Goal: Contribute content: Contribute content

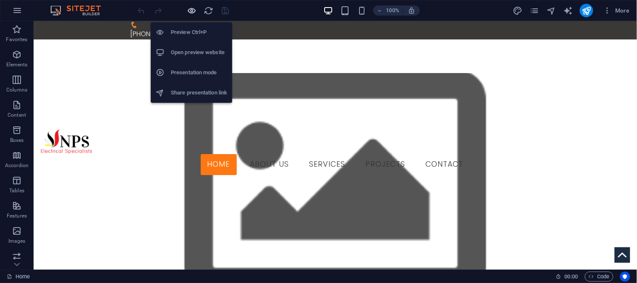
click at [191, 7] on icon "button" at bounding box center [192, 11] width 10 height 10
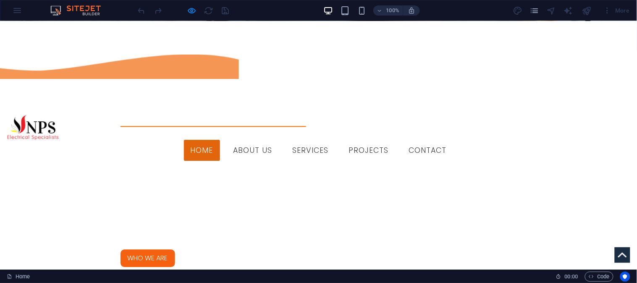
scroll to position [478, 0]
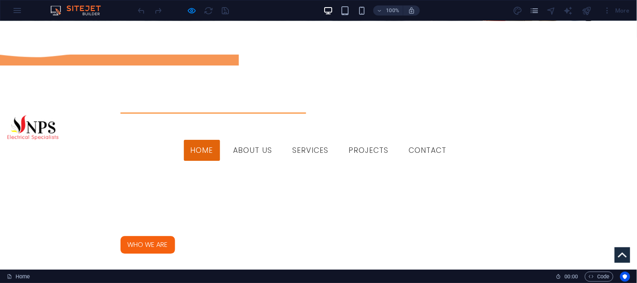
scroll to position [525, 0]
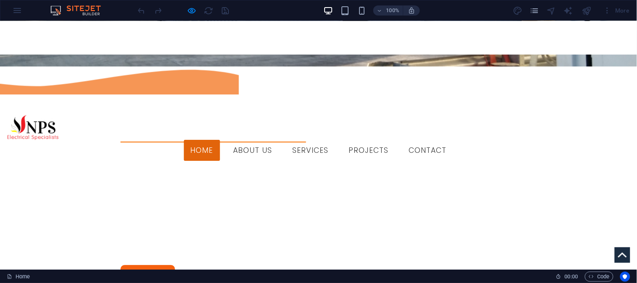
scroll to position [478, 0]
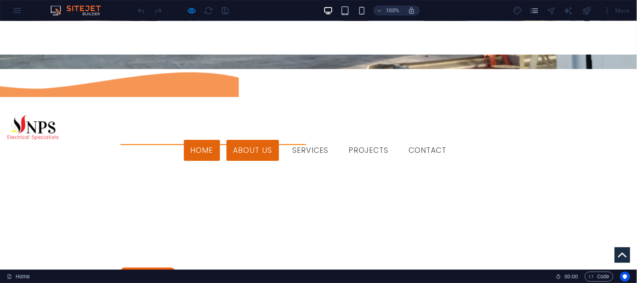
click at [273, 140] on link "About us" at bounding box center [253, 150] width 52 height 21
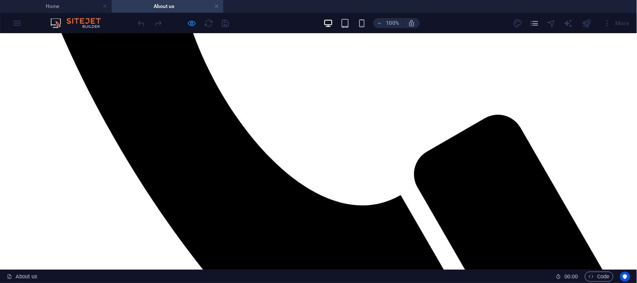
scroll to position [543, 0]
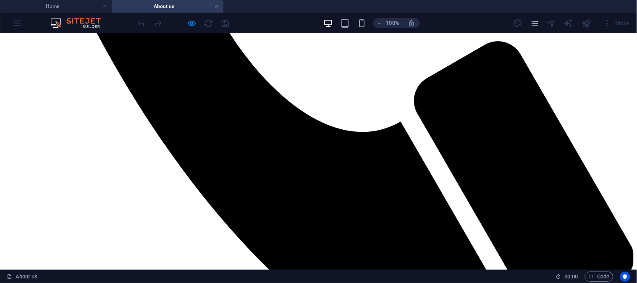
scroll to position [617, 0]
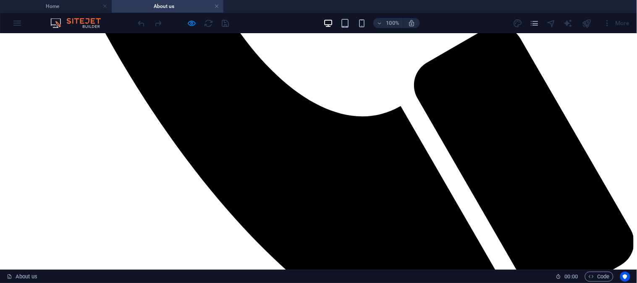
scroll to position [523, 0]
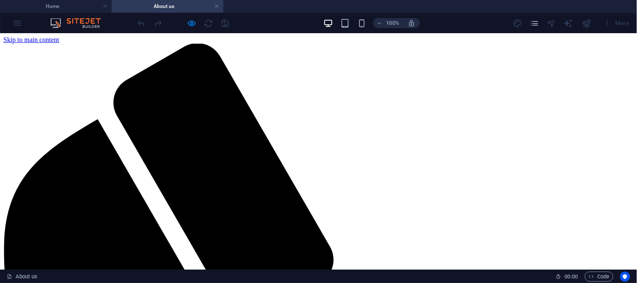
scroll to position [0, 0]
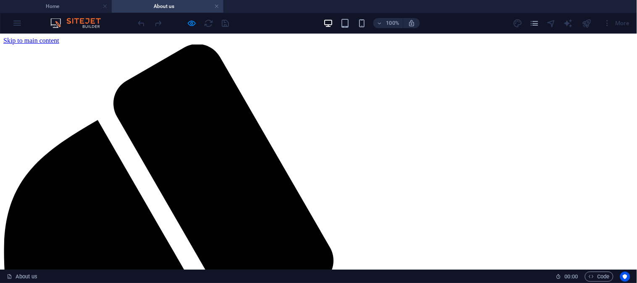
click at [219, 6] on h4 "About us" at bounding box center [168, 6] width 112 height 9
click at [217, 5] on link at bounding box center [216, 7] width 5 height 8
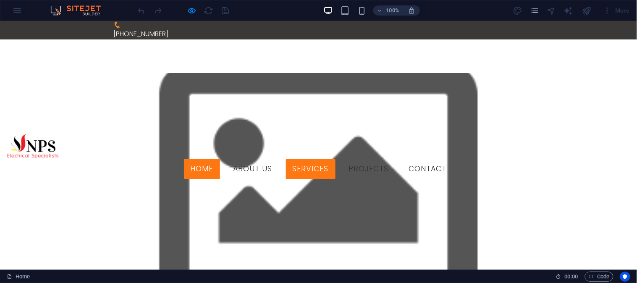
click at [335, 158] on link "Services" at bounding box center [311, 168] width 50 height 21
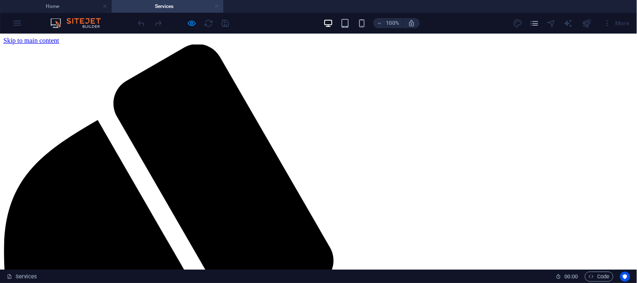
click at [219, 3] on link at bounding box center [216, 7] width 5 height 8
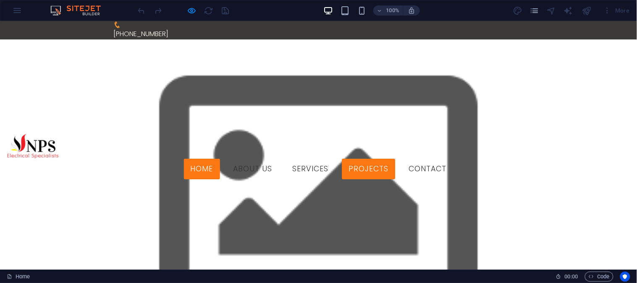
click at [383, 158] on link "Projects" at bounding box center [368, 168] width 53 height 21
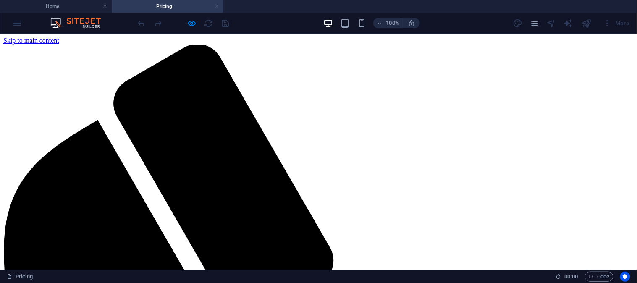
click at [216, 3] on link at bounding box center [216, 7] width 5 height 8
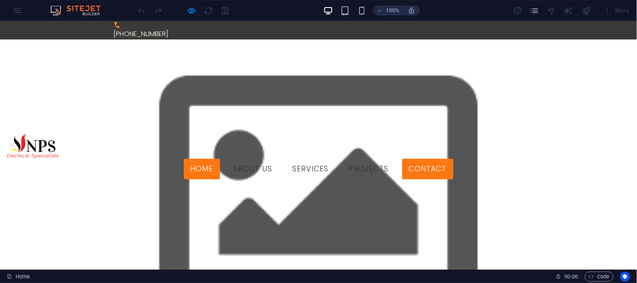
click at [453, 158] on link "Contact" at bounding box center [427, 168] width 51 height 21
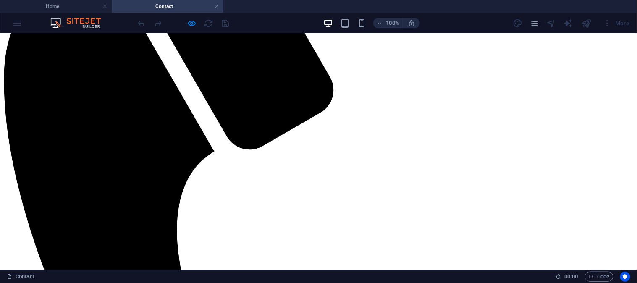
scroll to position [223, 0]
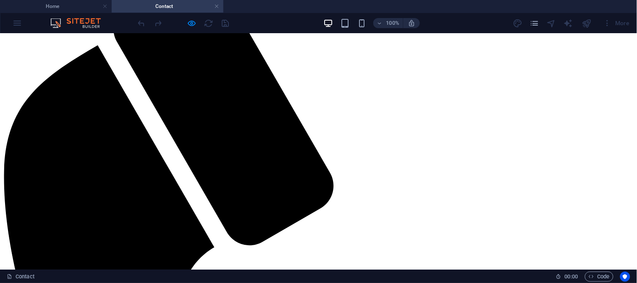
scroll to position [0, 0]
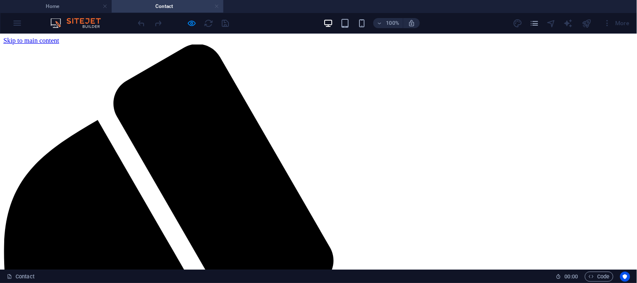
click at [217, 6] on link at bounding box center [216, 7] width 5 height 8
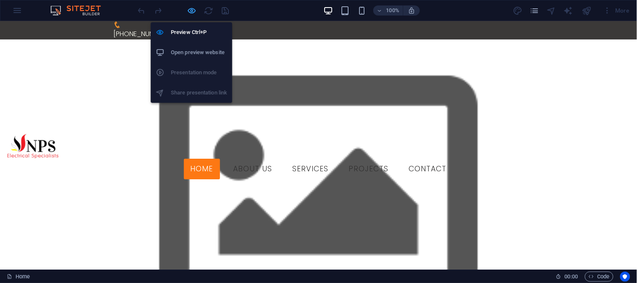
click at [191, 8] on icon "button" at bounding box center [192, 11] width 10 height 10
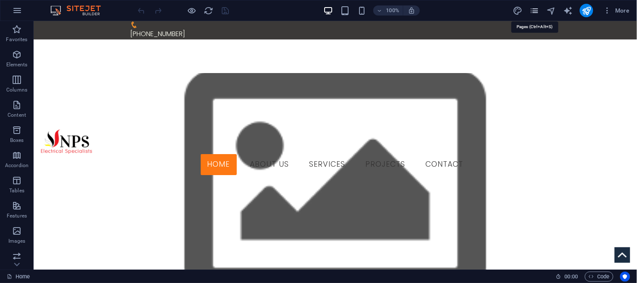
click at [534, 8] on icon "pages" at bounding box center [534, 11] width 10 height 10
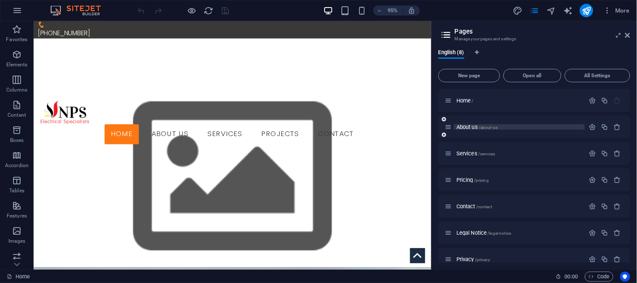
click at [471, 124] on span "About us /about-us" at bounding box center [476, 127] width 41 height 6
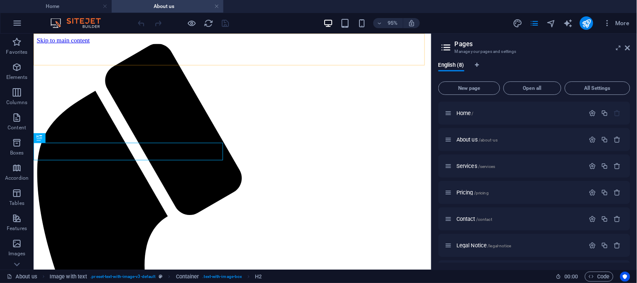
scroll to position [209, 0]
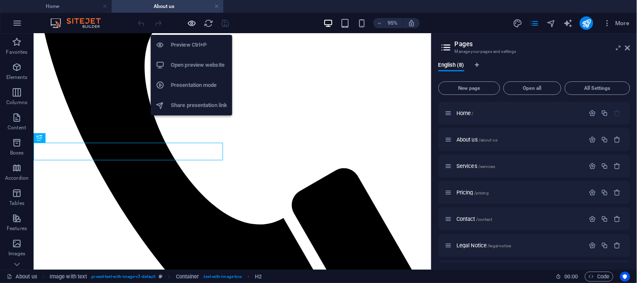
click at [192, 20] on icon "button" at bounding box center [192, 23] width 10 height 10
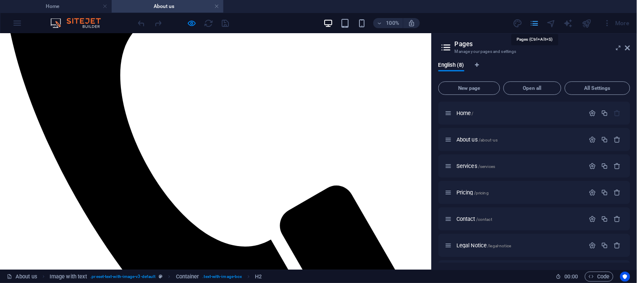
click at [531, 24] on icon "pages" at bounding box center [534, 23] width 10 height 10
click at [532, 19] on icon "pages" at bounding box center [534, 23] width 10 height 10
click at [630, 48] on icon at bounding box center [627, 47] width 5 height 7
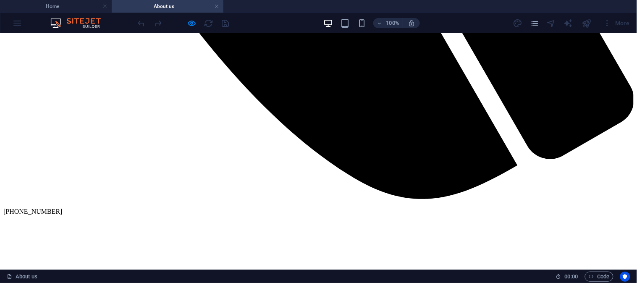
scroll to position [683, 0]
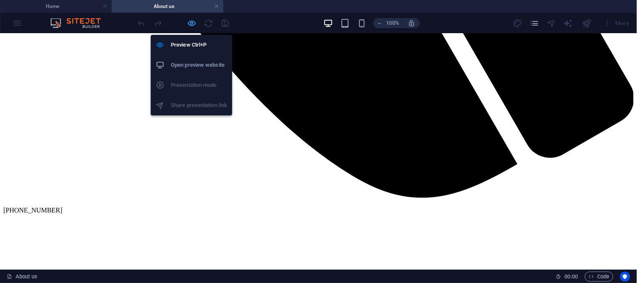
click at [191, 22] on icon "button" at bounding box center [192, 23] width 10 height 10
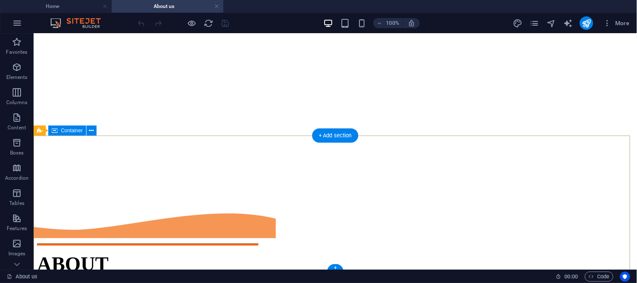
scroll to position [1173, 0]
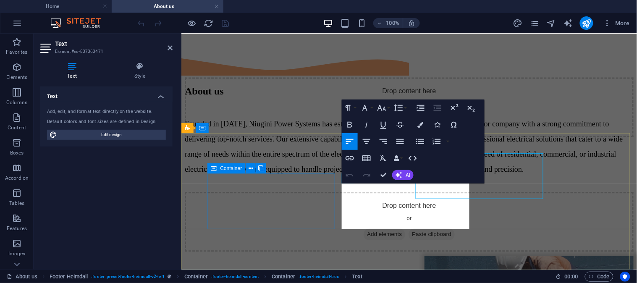
scroll to position [1203, 0]
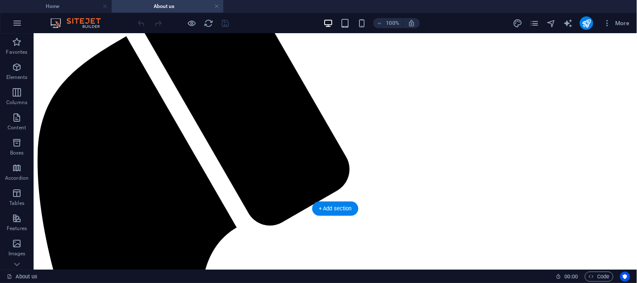
scroll to position [0, 0]
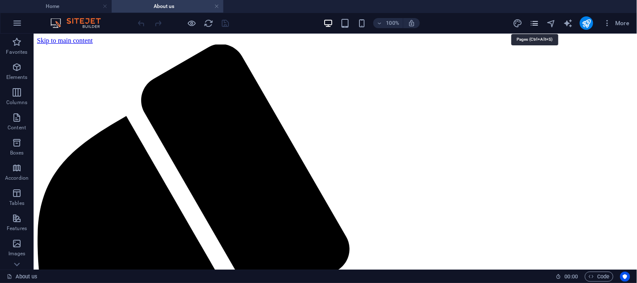
click at [538, 21] on icon "pages" at bounding box center [534, 23] width 10 height 10
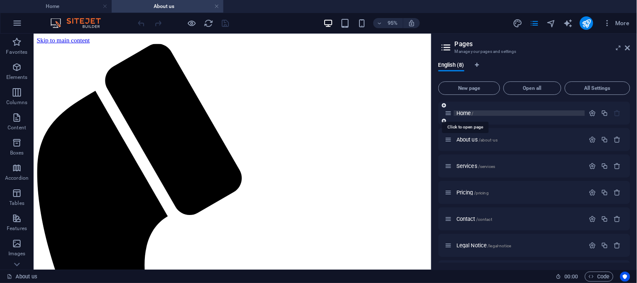
click at [471, 114] on span "Home /" at bounding box center [464, 113] width 17 height 6
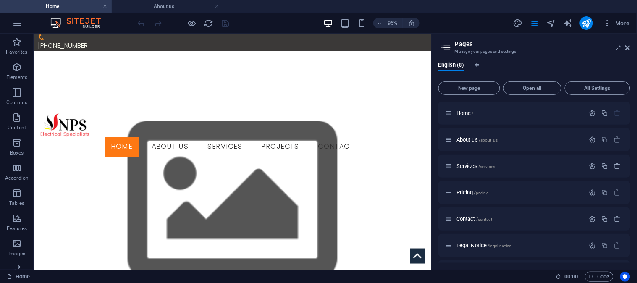
click at [631, 47] on aside "Pages Manage your pages and settings English (8) New page Open all All Settings…" at bounding box center [534, 152] width 206 height 236
click at [630, 47] on icon at bounding box center [627, 47] width 5 height 7
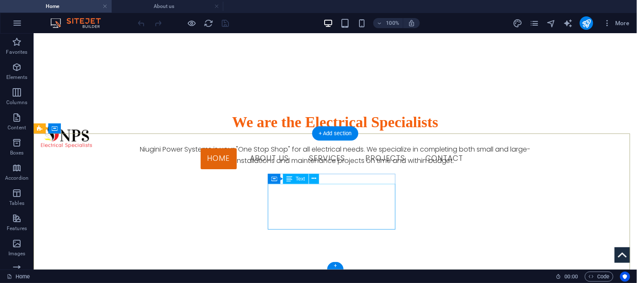
scroll to position [817, 0]
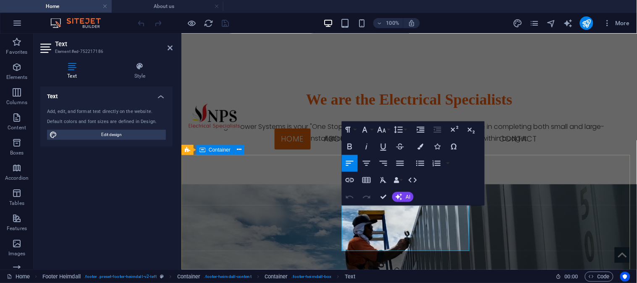
drag, startPoint x: 368, startPoint y: 245, endPoint x: 340, endPoint y: 212, distance: 42.9
copy div "[DOMAIN_NAME] [PERSON_NAME][STREET_ADDRESS]"
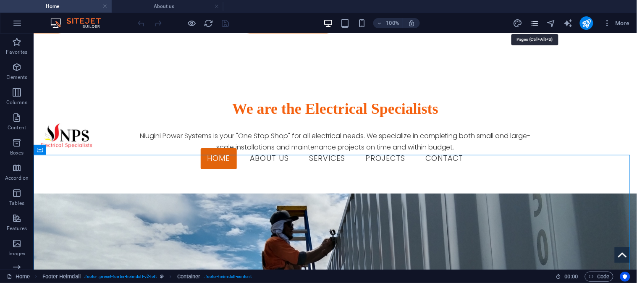
click at [535, 20] on icon "pages" at bounding box center [534, 23] width 10 height 10
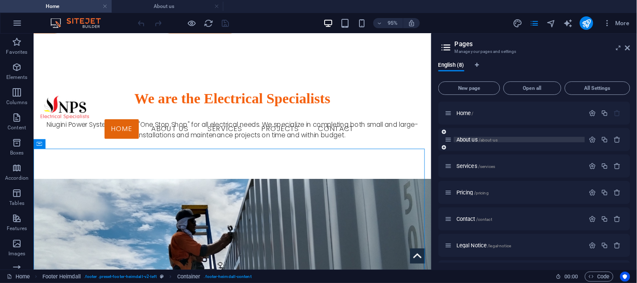
click at [468, 139] on span "About us /about-us" at bounding box center [476, 139] width 41 height 6
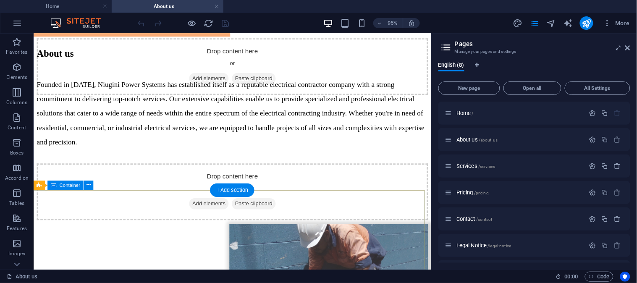
scroll to position [1219, 0]
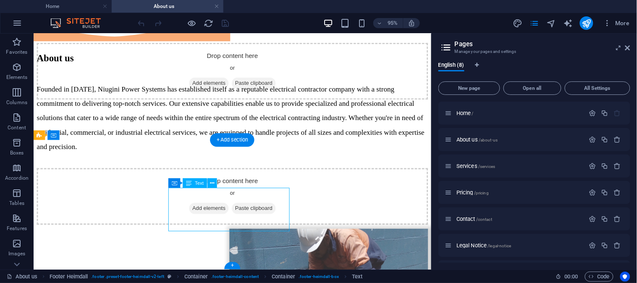
scroll to position [1073, 0]
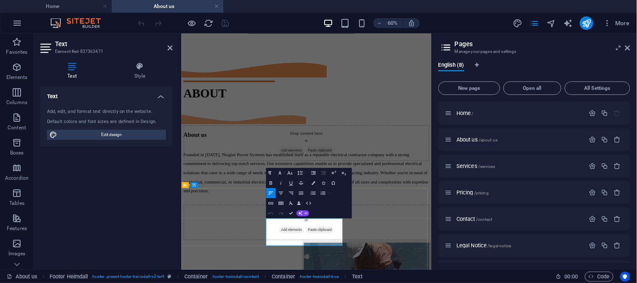
drag, startPoint x: 356, startPoint y: 377, endPoint x: 324, endPoint y: 348, distance: 43.4
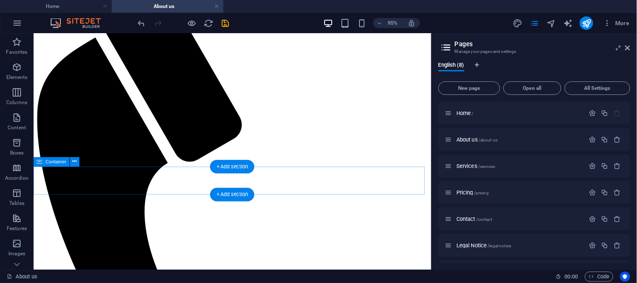
scroll to position [0, 0]
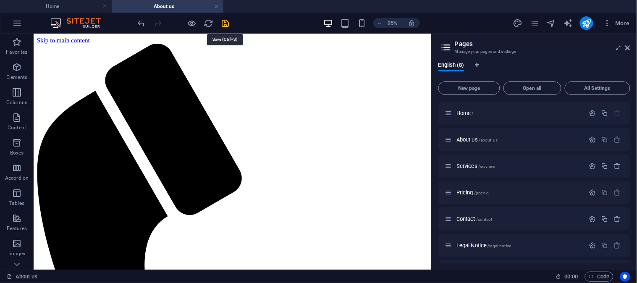
click at [227, 22] on icon "save" at bounding box center [226, 23] width 10 height 10
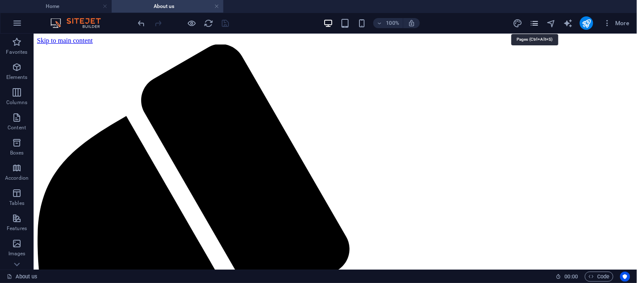
click at [536, 24] on icon "pages" at bounding box center [534, 23] width 10 height 10
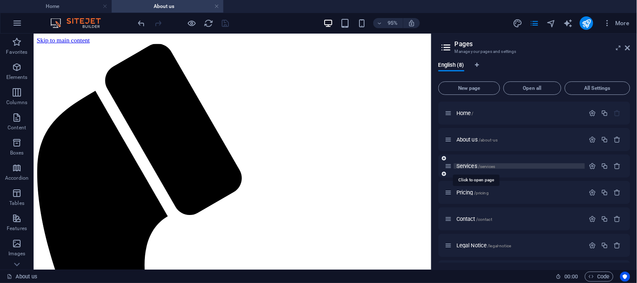
click at [463, 166] on span "Services /services" at bounding box center [475, 166] width 39 height 6
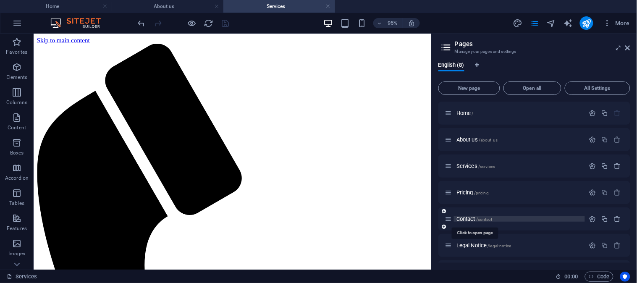
scroll to position [47, 0]
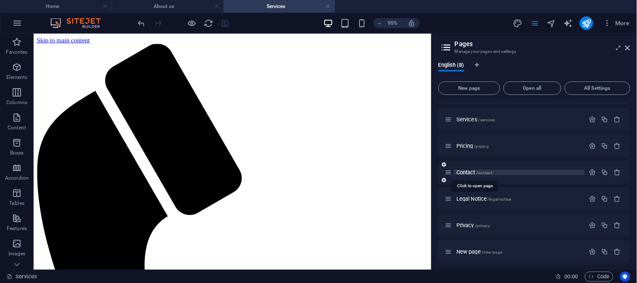
click at [463, 170] on span "Contact /contact" at bounding box center [474, 172] width 36 height 6
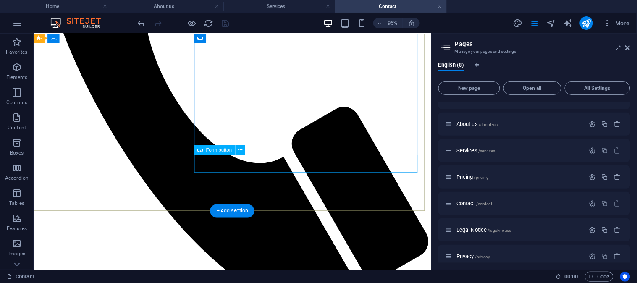
scroll to position [233, 0]
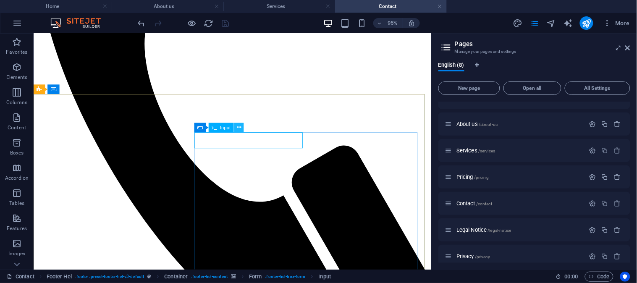
click at [238, 128] on icon at bounding box center [239, 127] width 4 height 8
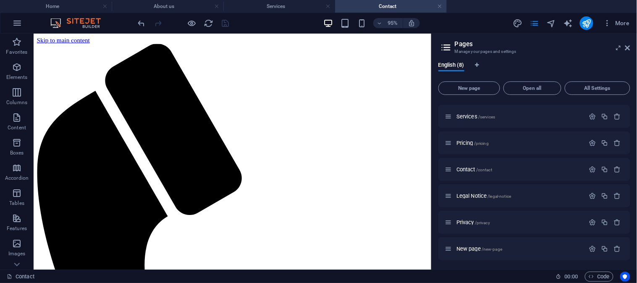
scroll to position [0, 0]
click at [625, 48] on icon at bounding box center [627, 47] width 5 height 7
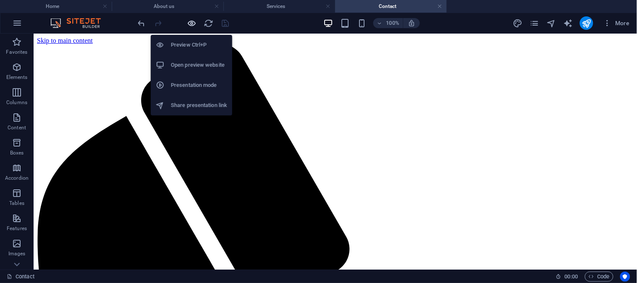
click at [191, 23] on icon "button" at bounding box center [192, 23] width 10 height 10
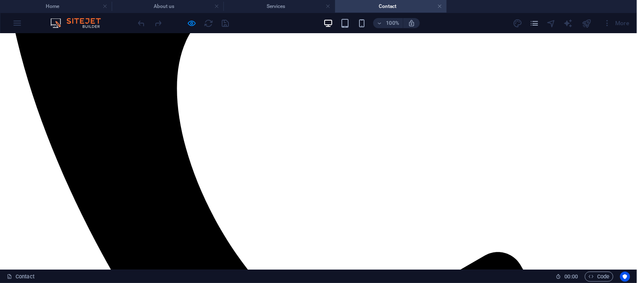
scroll to position [233, 0]
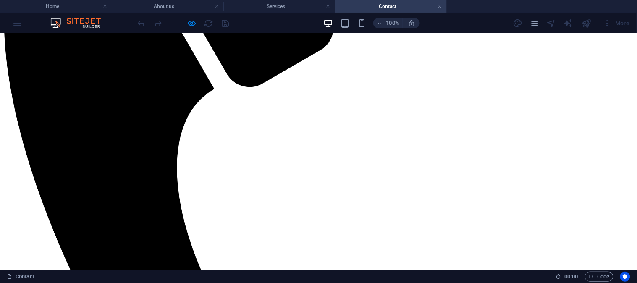
type input "JG"
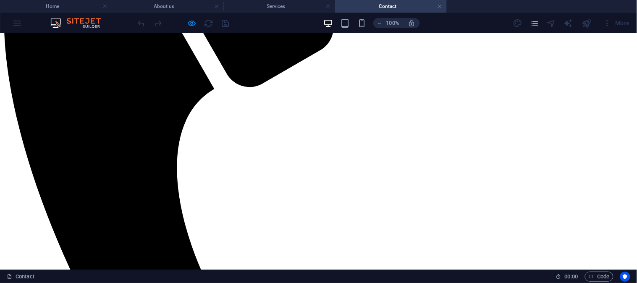
type input "HA"
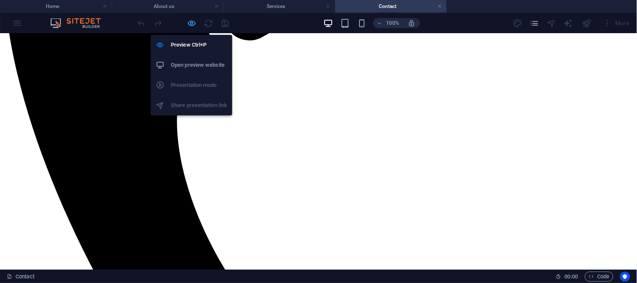
click at [192, 24] on icon "button" at bounding box center [192, 23] width 10 height 10
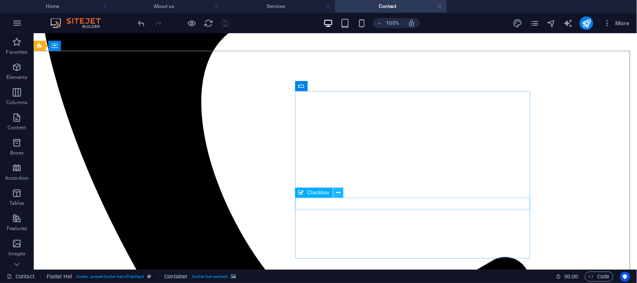
click at [339, 191] on icon at bounding box center [338, 192] width 5 height 9
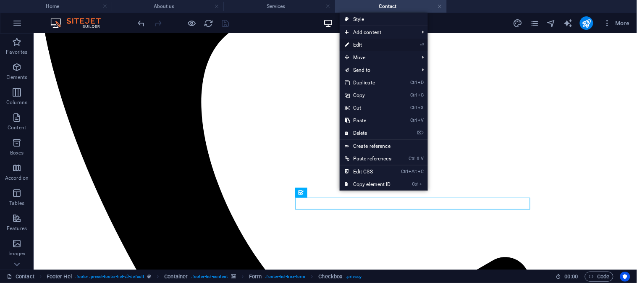
click at [363, 44] on link "⏎ Edit" at bounding box center [368, 45] width 57 height 13
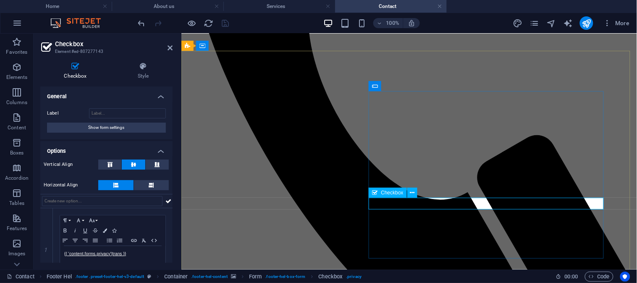
checkbox input "false"
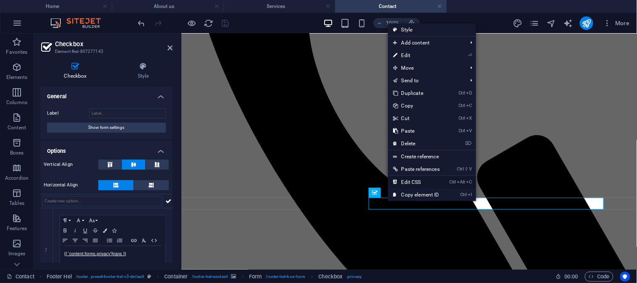
click at [419, 182] on link "Ctrl Alt C Edit CSS" at bounding box center [416, 182] width 57 height 13
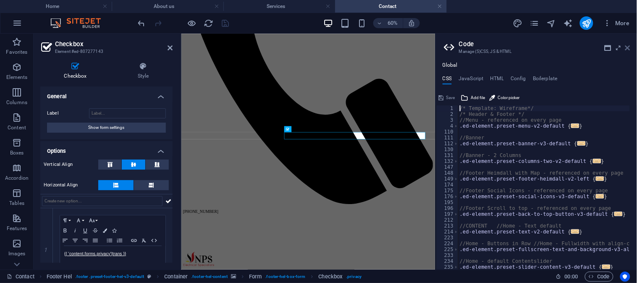
click at [627, 48] on icon at bounding box center [627, 47] width 5 height 7
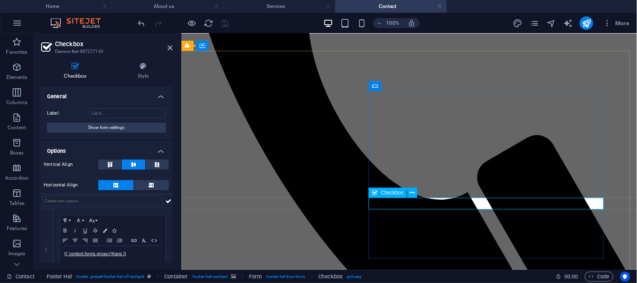
click at [392, 194] on span "Checkbox" at bounding box center [392, 192] width 22 height 5
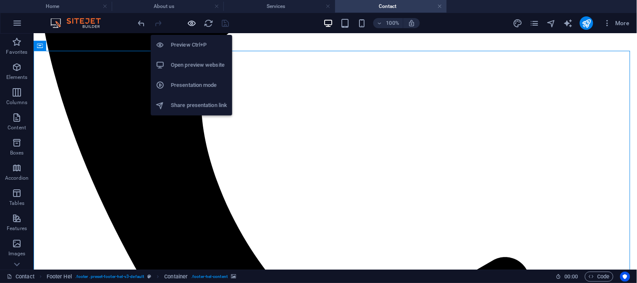
click at [191, 22] on icon "button" at bounding box center [192, 23] width 10 height 10
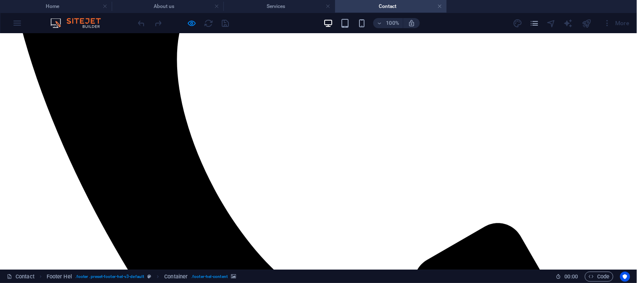
scroll to position [326, 0]
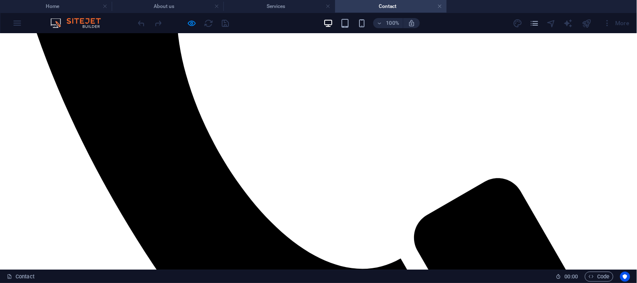
scroll to position [280, 0]
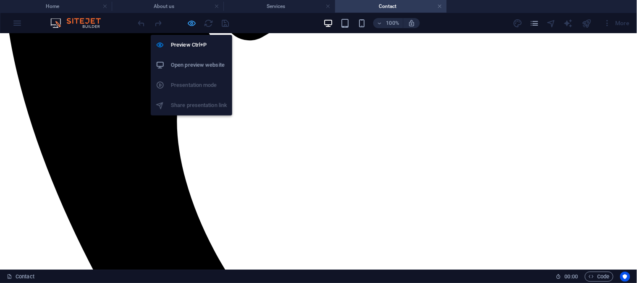
click at [187, 22] on icon "button" at bounding box center [192, 23] width 10 height 10
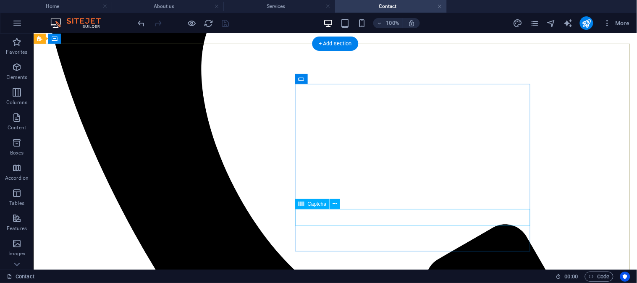
scroll to position [326, 0]
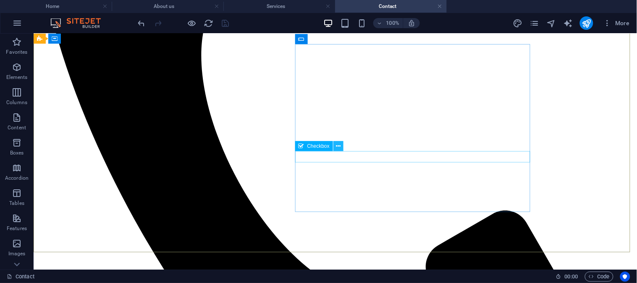
click at [339, 147] on icon at bounding box center [338, 146] width 5 height 9
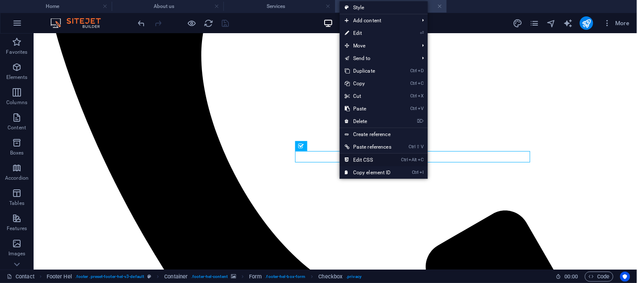
click at [362, 160] on link "Ctrl Alt C Edit CSS" at bounding box center [368, 160] width 57 height 13
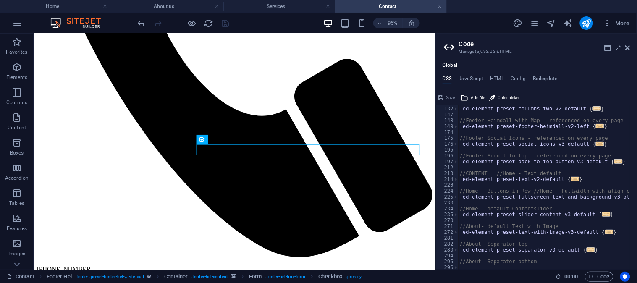
scroll to position [0, 0]
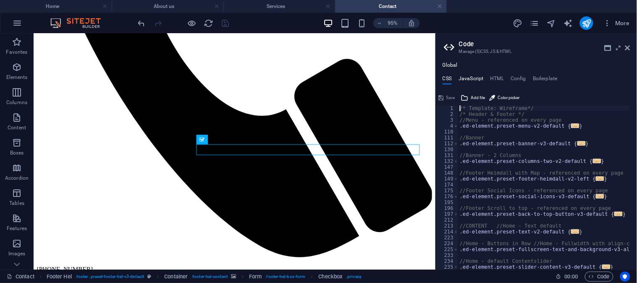
click at [472, 80] on h4 "JavaScript" at bounding box center [470, 80] width 25 height 9
type textarea "/* JS for preset "Menu V2" */"
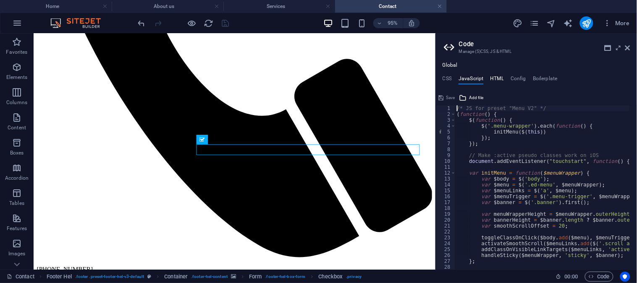
click at [496, 77] on h4 "HTML" at bounding box center [497, 80] width 14 height 9
type textarea "<a href="#main-content" class="wv-link-content button">Skip to main content</a>"
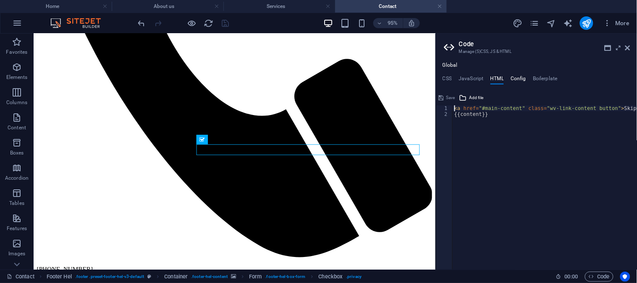
click at [518, 78] on h4 "Config" at bounding box center [518, 80] width 16 height 9
type textarea "$color-background: #ffffff;"
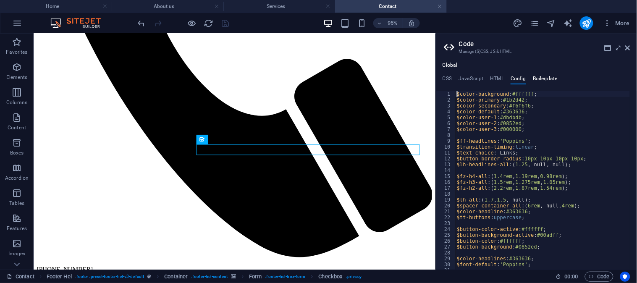
click at [539, 76] on h4 "Boilerplate" at bounding box center [545, 80] width 25 height 9
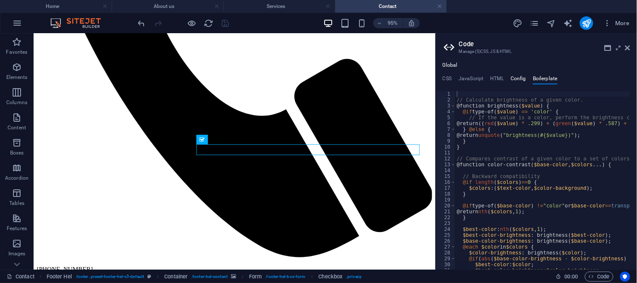
click at [515, 78] on h4 "Config" at bounding box center [518, 80] width 16 height 9
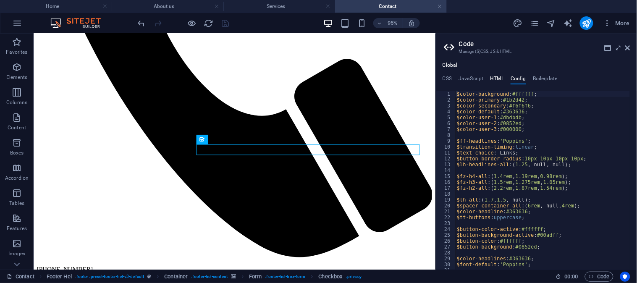
click at [494, 78] on h4 "HTML" at bounding box center [497, 80] width 14 height 9
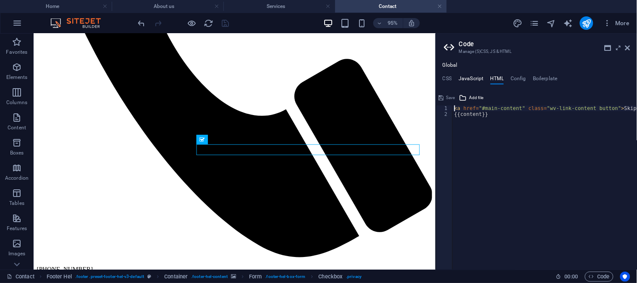
click at [476, 78] on h4 "JavaScript" at bounding box center [470, 80] width 25 height 9
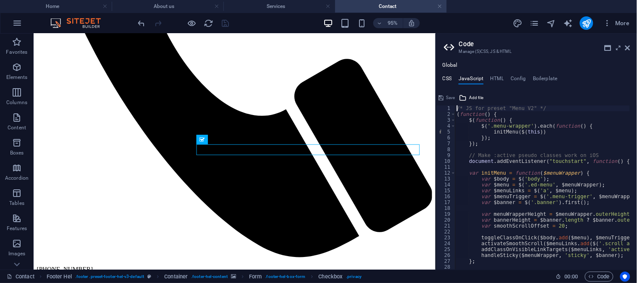
click at [447, 78] on h4 "CSS" at bounding box center [446, 80] width 9 height 9
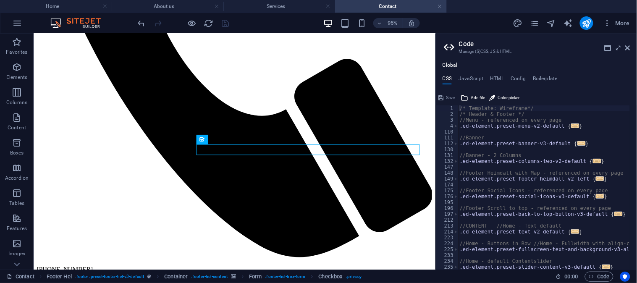
click at [468, 74] on div "Global CSS JavaScript HTML Config Boilerplate /* Template: Wireframe*/ 1 2 3 4 …" at bounding box center [536, 165] width 201 height 207
click at [468, 76] on h4 "JavaScript" at bounding box center [470, 80] width 25 height 9
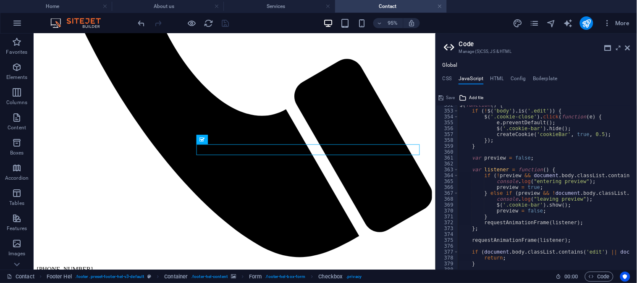
scroll to position [2345, 0]
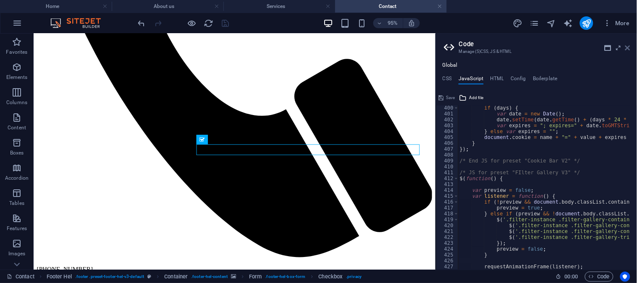
click at [629, 46] on icon at bounding box center [627, 47] width 5 height 7
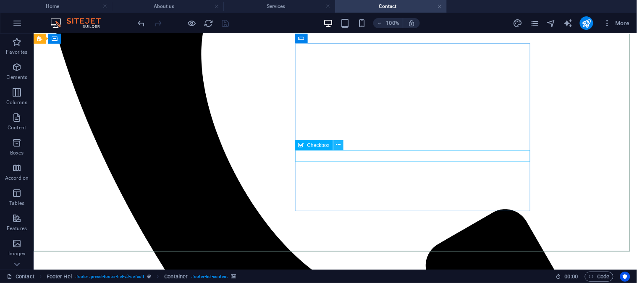
click at [338, 142] on icon at bounding box center [338, 145] width 5 height 9
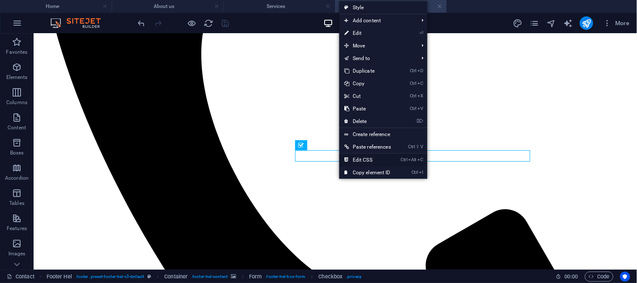
click at [363, 159] on link "Ctrl Alt C Edit CSS" at bounding box center [367, 160] width 57 height 13
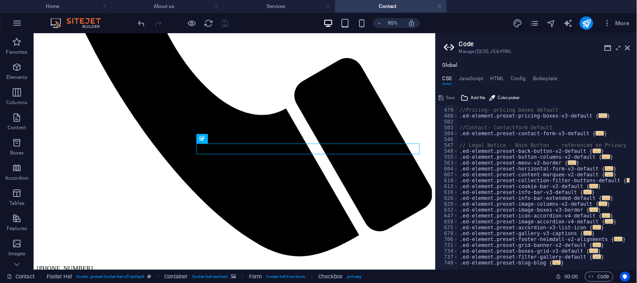
scroll to position [471, 0]
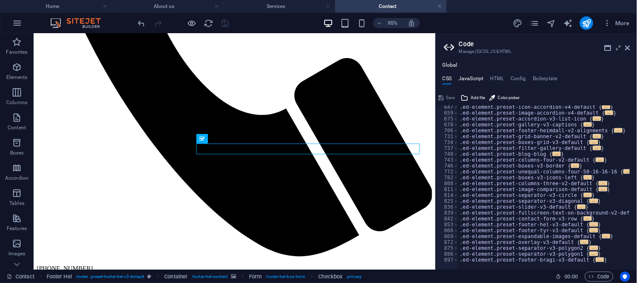
click at [469, 79] on h4 "JavaScript" at bounding box center [470, 80] width 25 height 9
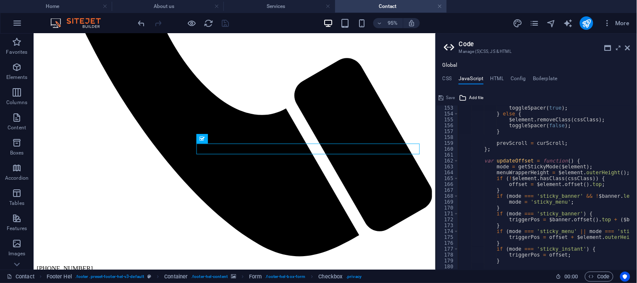
scroll to position [837, 0]
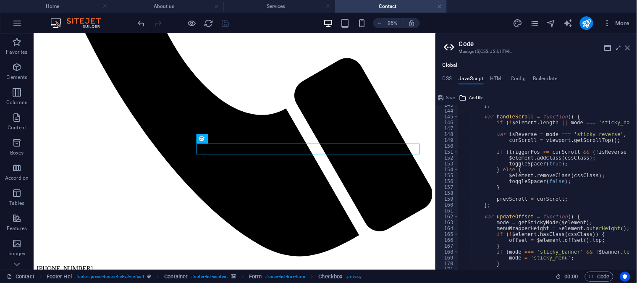
click at [628, 46] on icon at bounding box center [627, 47] width 5 height 7
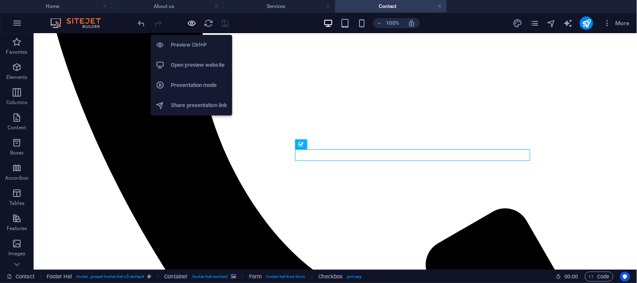
click at [190, 24] on icon "button" at bounding box center [192, 23] width 10 height 10
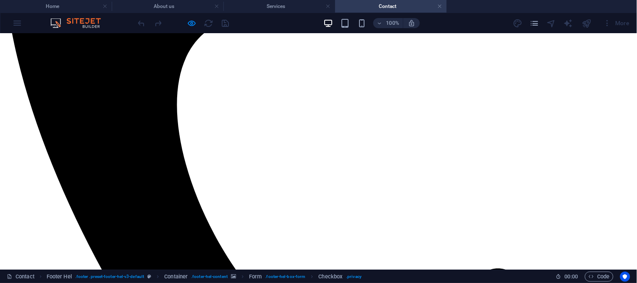
scroll to position [375, 0]
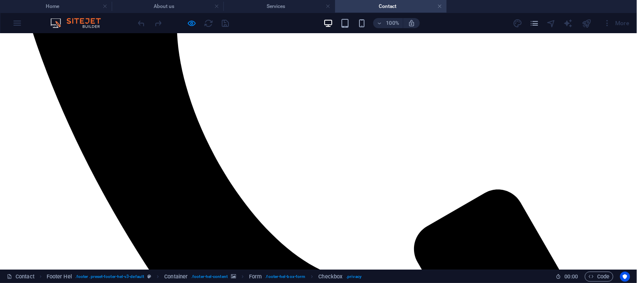
click at [442, 5] on link at bounding box center [439, 7] width 5 height 8
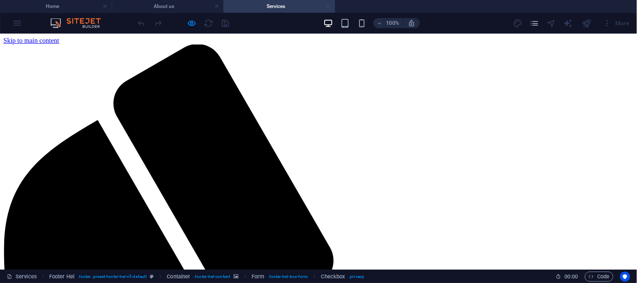
click at [329, 7] on link at bounding box center [328, 7] width 5 height 8
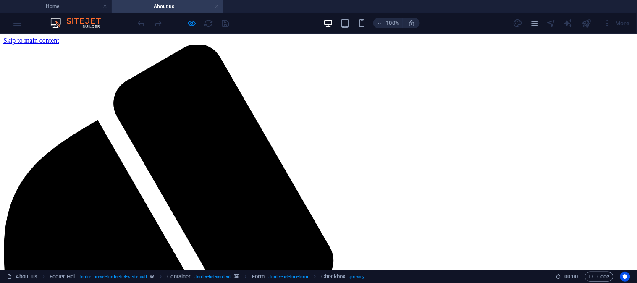
click at [217, 5] on link at bounding box center [216, 7] width 5 height 8
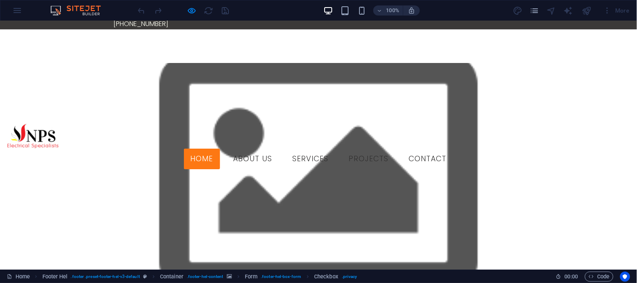
scroll to position [0, 0]
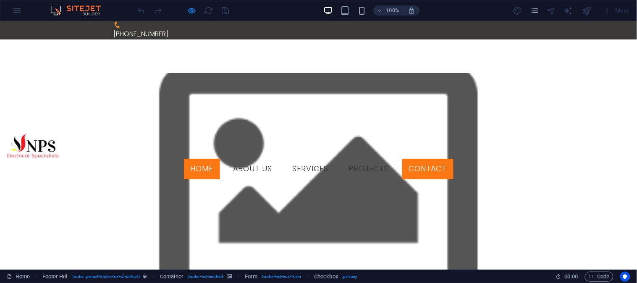
click at [447, 158] on link "Contact" at bounding box center [427, 168] width 51 height 21
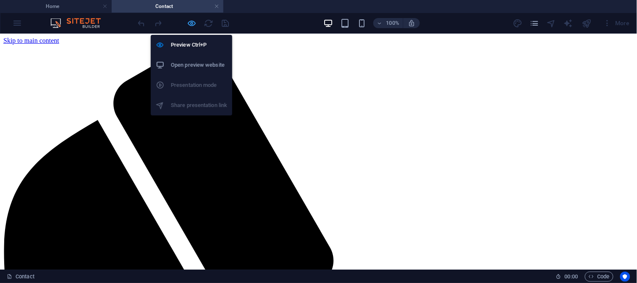
click at [195, 23] on icon "button" at bounding box center [192, 23] width 10 height 10
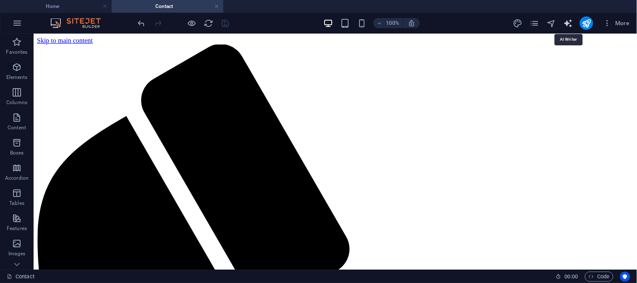
click at [566, 21] on icon "text_generator" at bounding box center [568, 23] width 10 height 10
select select "English"
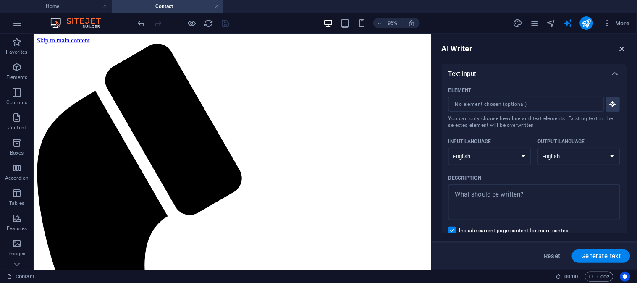
click at [623, 47] on icon "button" at bounding box center [621, 48] width 9 height 9
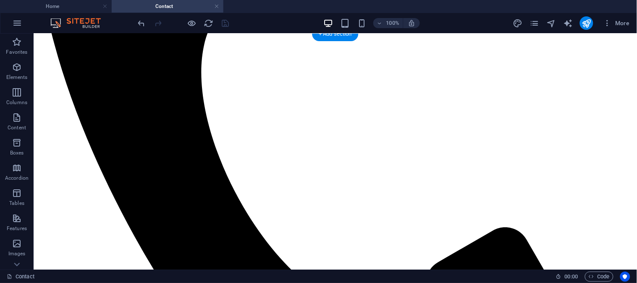
scroll to position [326, 0]
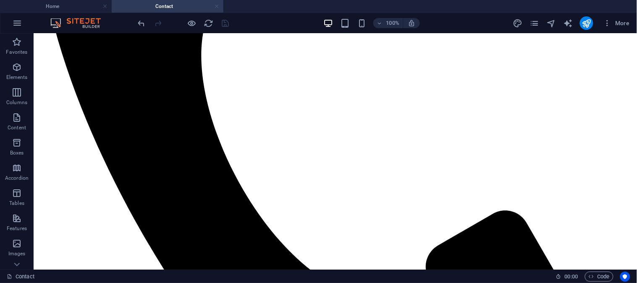
click at [217, 5] on link at bounding box center [216, 7] width 5 height 8
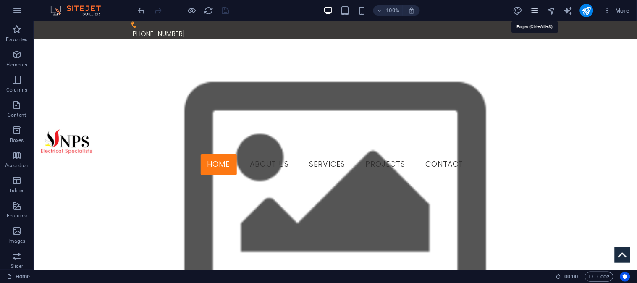
click at [534, 10] on icon "pages" at bounding box center [534, 11] width 10 height 10
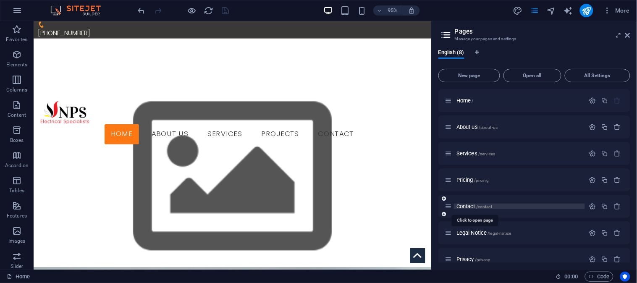
click at [468, 207] on span "Contact /contact" at bounding box center [474, 206] width 36 height 6
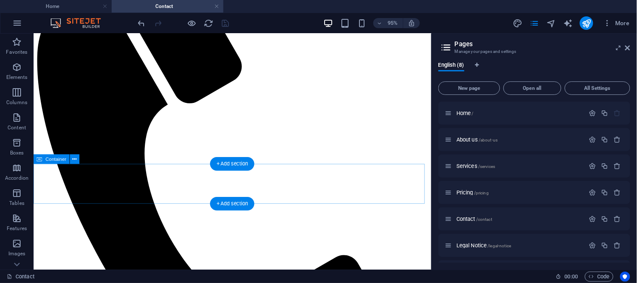
scroll to position [0, 0]
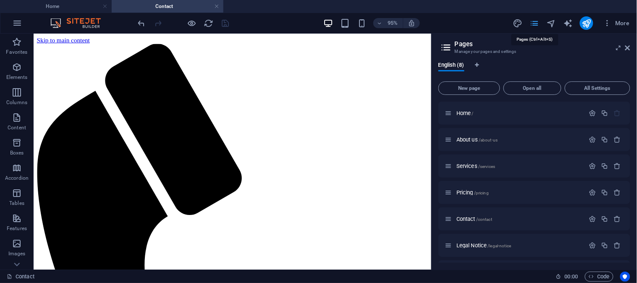
click at [534, 20] on icon "pages" at bounding box center [534, 23] width 10 height 10
click at [627, 47] on icon at bounding box center [627, 47] width 5 height 7
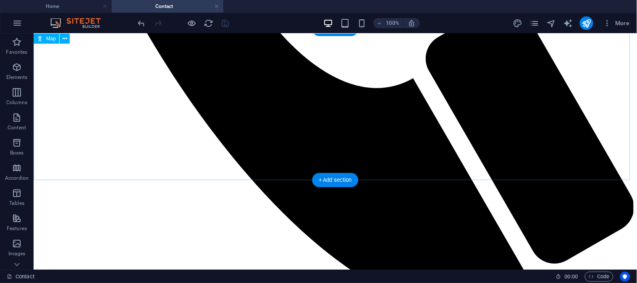
scroll to position [550, 0]
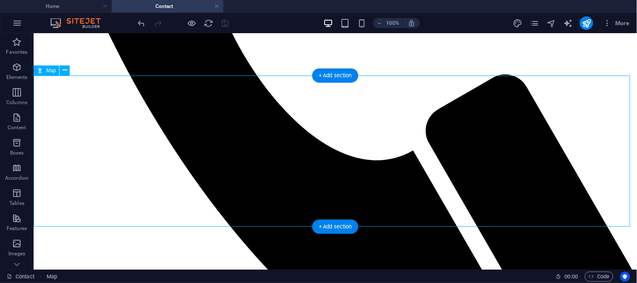
scroll to position [410, 0]
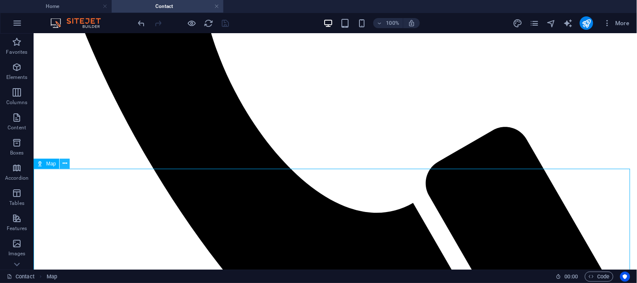
click at [64, 164] on icon at bounding box center [65, 163] width 5 height 9
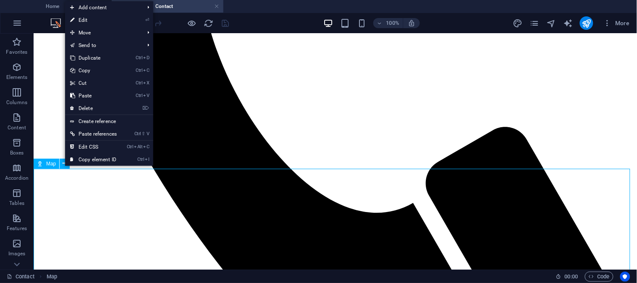
click at [49, 165] on span "Map" at bounding box center [51, 163] width 10 height 5
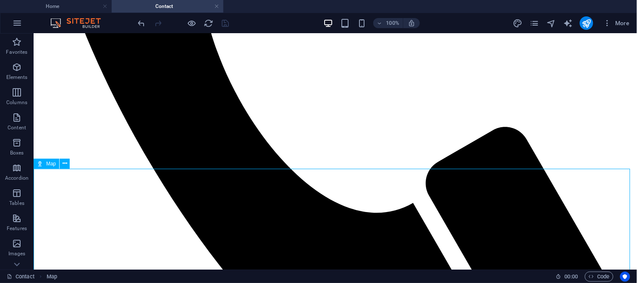
click at [49, 165] on span "Map" at bounding box center [51, 163] width 10 height 5
click at [64, 165] on icon at bounding box center [65, 163] width 5 height 9
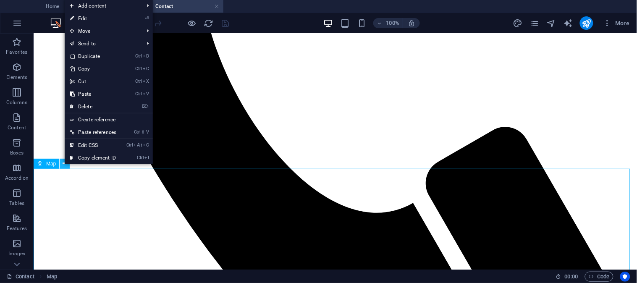
click at [64, 165] on icon at bounding box center [65, 163] width 5 height 9
click at [64, 167] on icon at bounding box center [65, 163] width 5 height 9
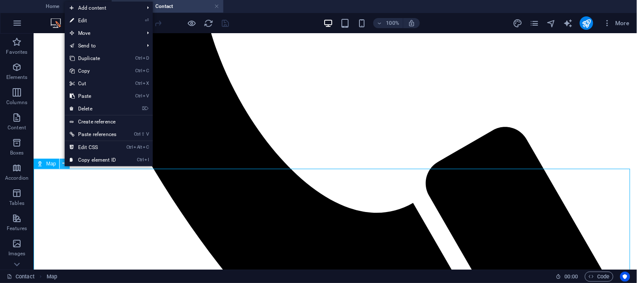
click at [64, 167] on icon at bounding box center [65, 163] width 5 height 9
click at [91, 19] on link "⏎ Edit" at bounding box center [93, 20] width 57 height 13
select select "1"
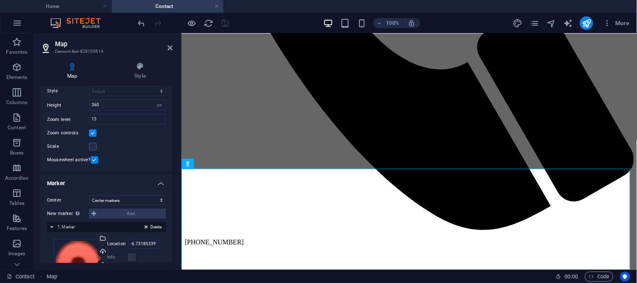
scroll to position [0, 0]
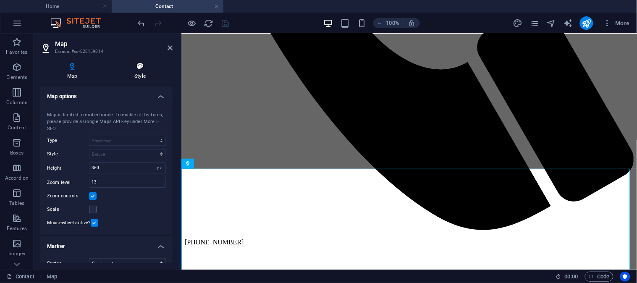
click at [143, 68] on icon at bounding box center [139, 66] width 65 height 8
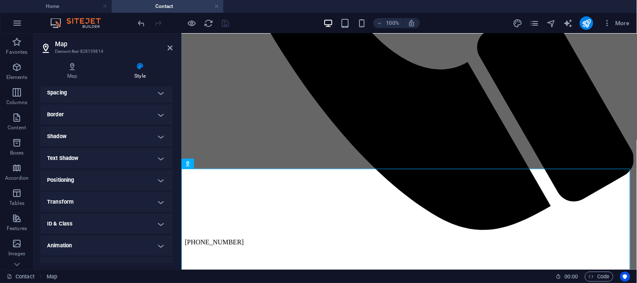
scroll to position [88, 0]
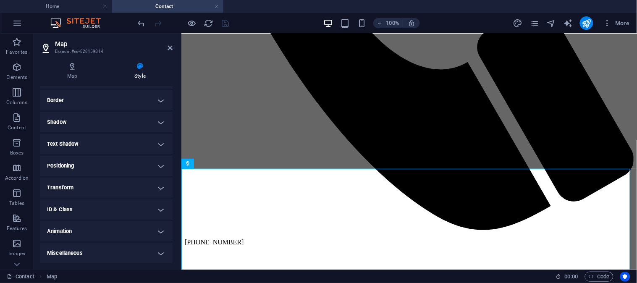
click at [158, 189] on h4 "Transform" at bounding box center [106, 188] width 132 height 20
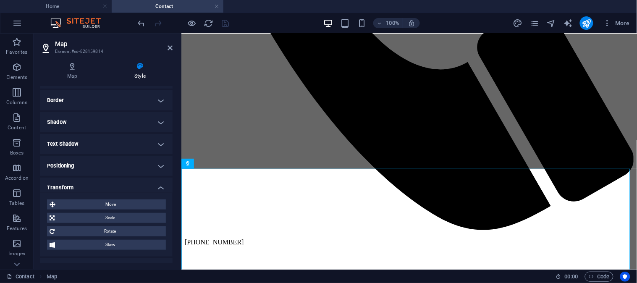
click at [159, 186] on h4 "Transform" at bounding box center [106, 185] width 132 height 15
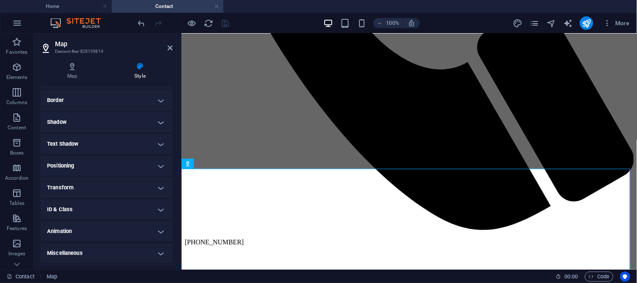
click at [158, 231] on h4 "Animation" at bounding box center [106, 231] width 132 height 20
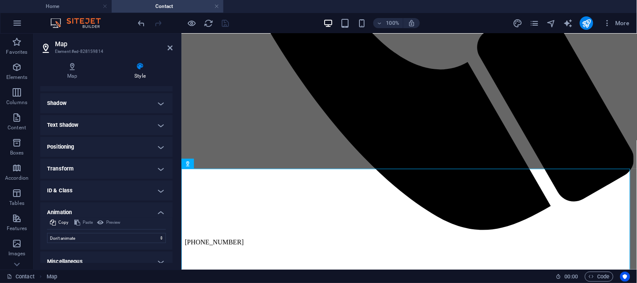
scroll to position [115, 0]
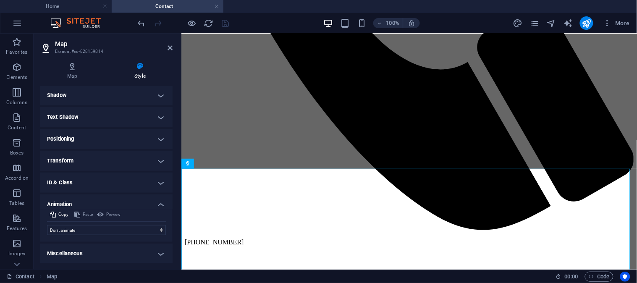
click at [158, 202] on h4 "Animation" at bounding box center [106, 201] width 132 height 15
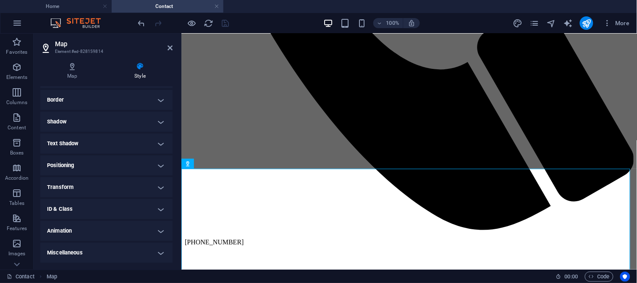
scroll to position [88, 0]
click at [157, 252] on h4 "Miscellaneous" at bounding box center [106, 253] width 132 height 20
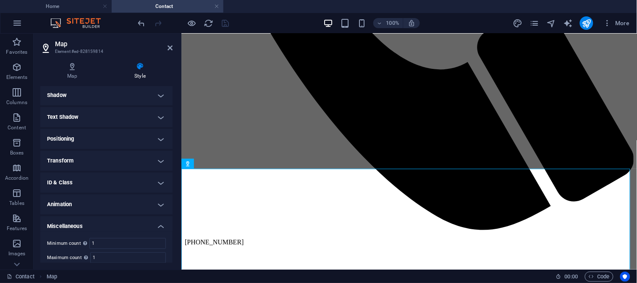
click at [158, 224] on h4 "Miscellaneous" at bounding box center [106, 223] width 132 height 15
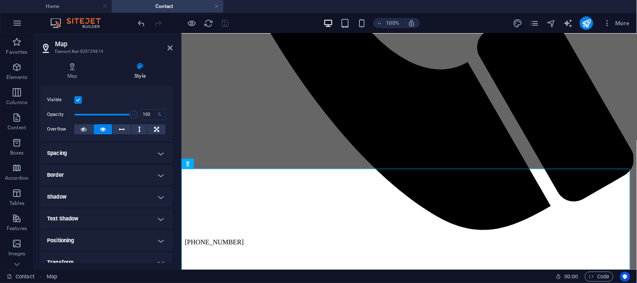
scroll to position [0, 0]
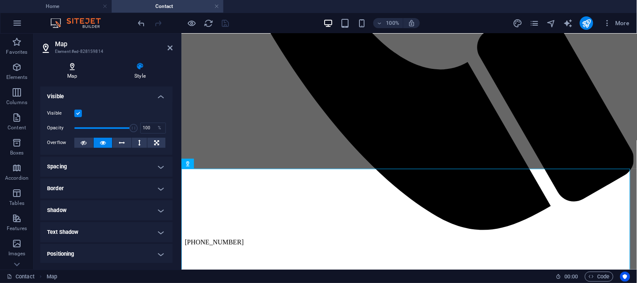
click at [72, 67] on icon at bounding box center [72, 66] width 64 height 8
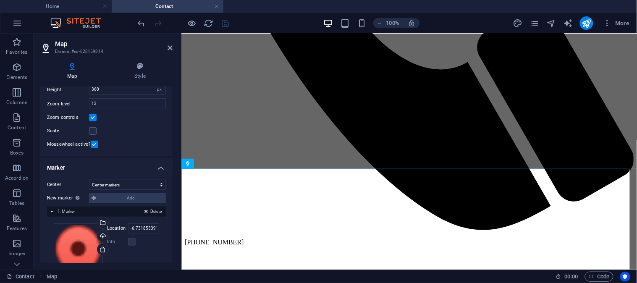
scroll to position [93, 0]
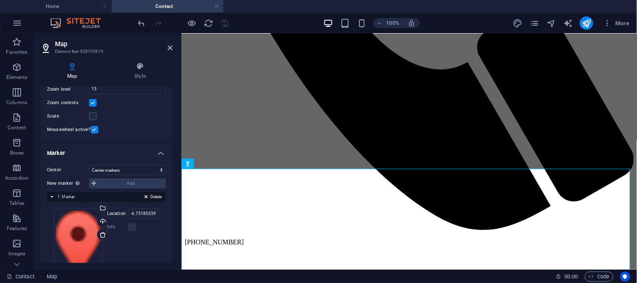
click at [162, 152] on h4 "Marker" at bounding box center [106, 150] width 132 height 15
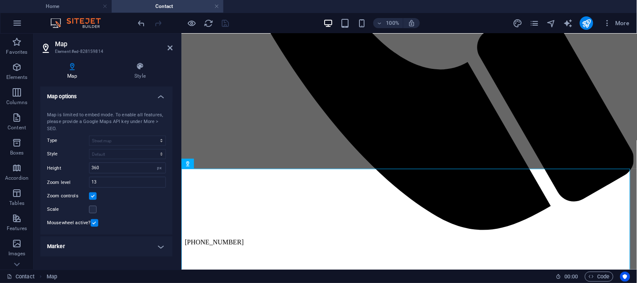
click at [163, 93] on h4 "Map options" at bounding box center [106, 93] width 132 height 15
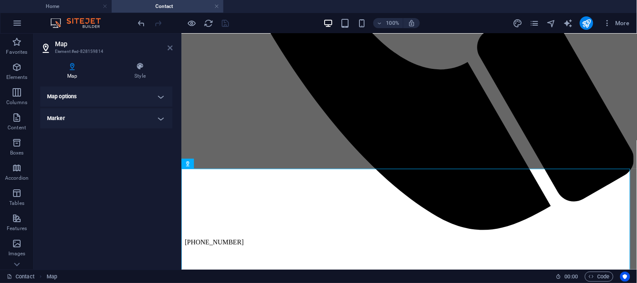
click at [170, 48] on icon at bounding box center [169, 47] width 5 height 7
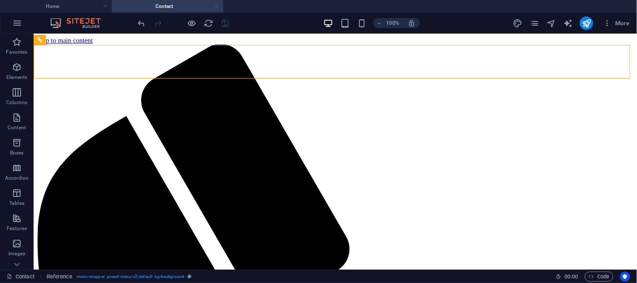
click at [217, 4] on link at bounding box center [216, 7] width 5 height 8
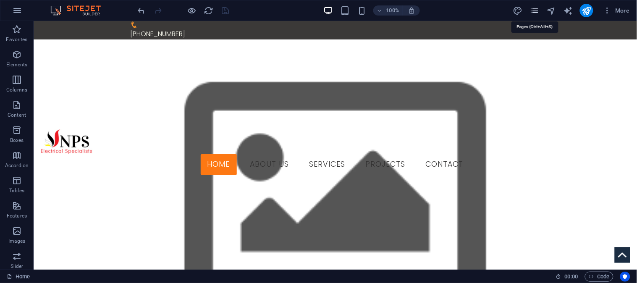
click at [532, 9] on icon "pages" at bounding box center [534, 11] width 10 height 10
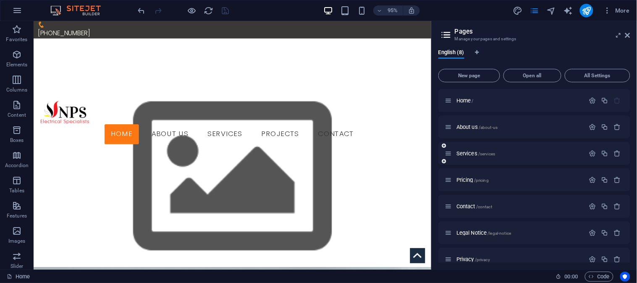
click at [468, 149] on div "Services /services" at bounding box center [515, 154] width 140 height 10
click at [466, 152] on span "Services /services" at bounding box center [475, 153] width 39 height 6
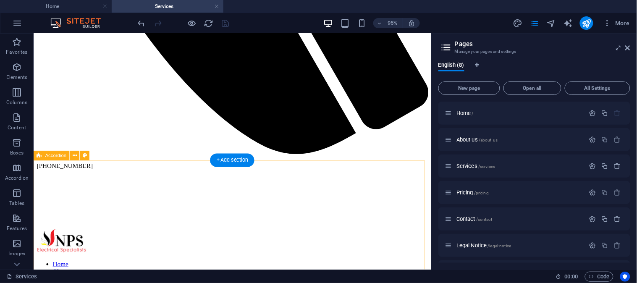
scroll to position [288, 0]
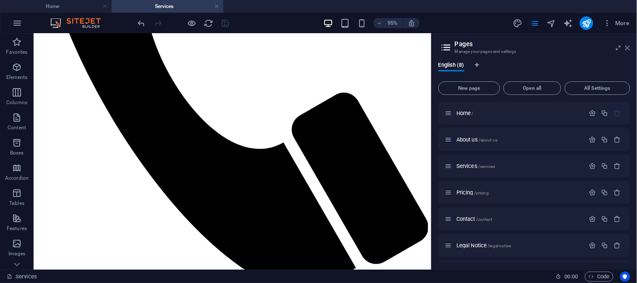
click at [628, 47] on icon at bounding box center [627, 47] width 5 height 7
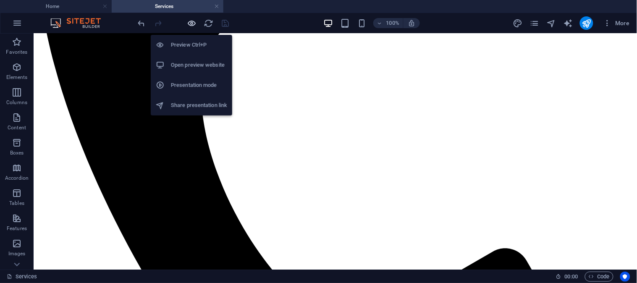
click at [191, 22] on icon "button" at bounding box center [192, 23] width 10 height 10
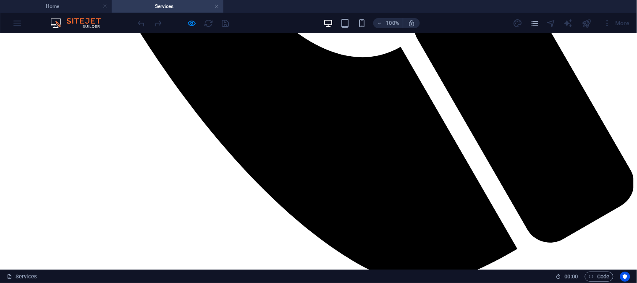
scroll to position [412, 0]
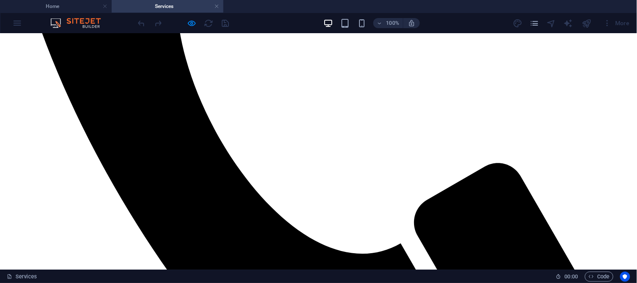
scroll to position [394, 0]
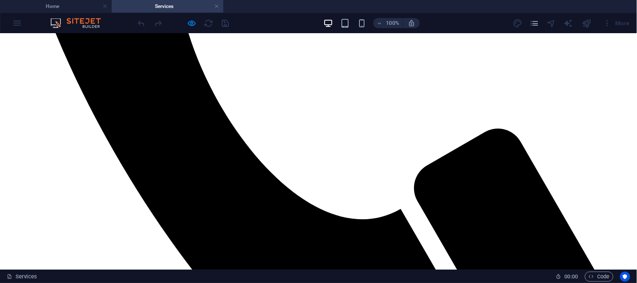
scroll to position [390, 0]
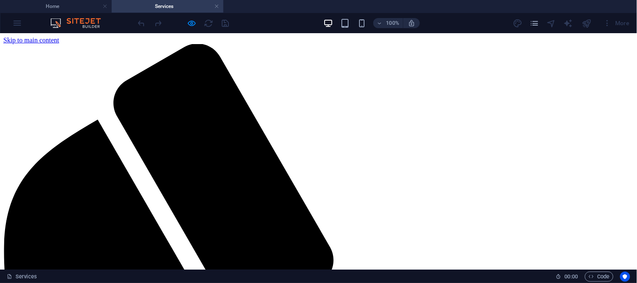
scroll to position [0, 0]
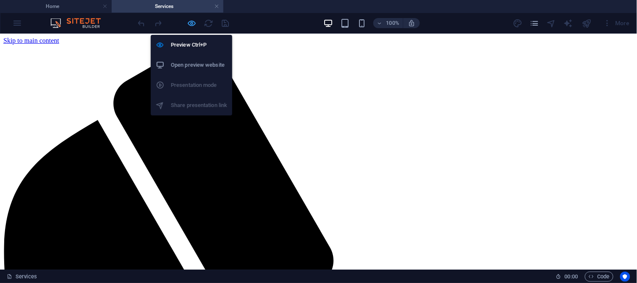
click at [188, 21] on icon "button" at bounding box center [192, 23] width 10 height 10
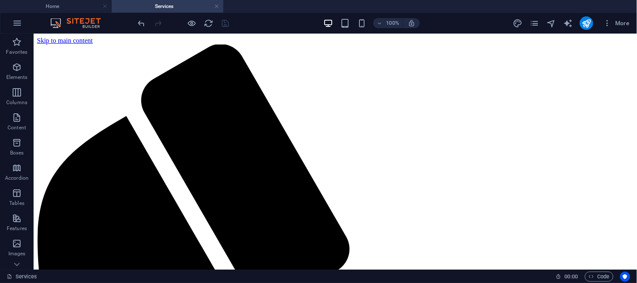
click at [220, 5] on h4 "Services" at bounding box center [168, 6] width 112 height 9
click at [216, 5] on link at bounding box center [216, 7] width 5 height 8
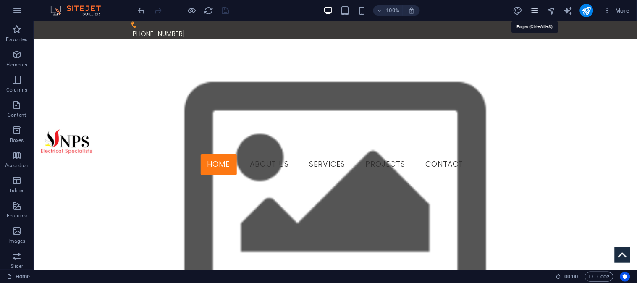
click at [533, 9] on icon "pages" at bounding box center [534, 11] width 10 height 10
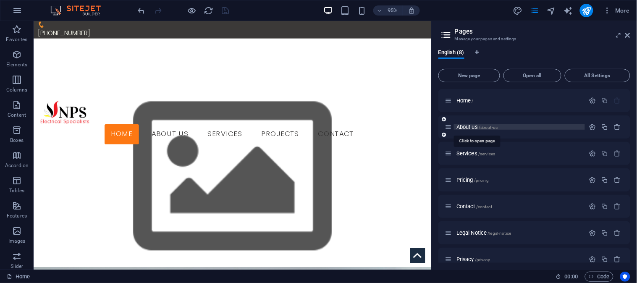
click at [464, 126] on span "About us /about-us" at bounding box center [476, 127] width 41 height 6
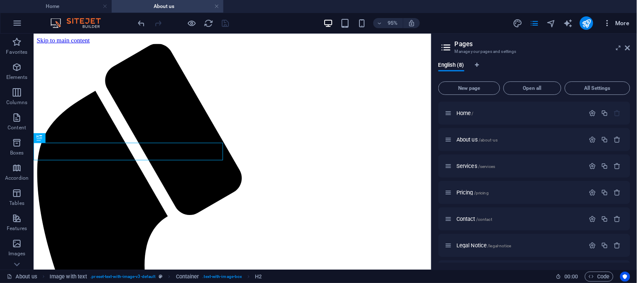
scroll to position [209, 0]
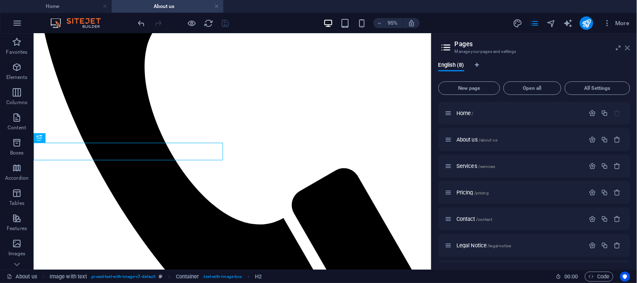
click at [628, 49] on icon at bounding box center [627, 47] width 5 height 7
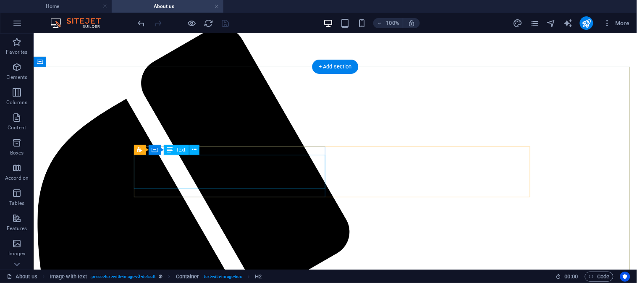
scroll to position [0, 0]
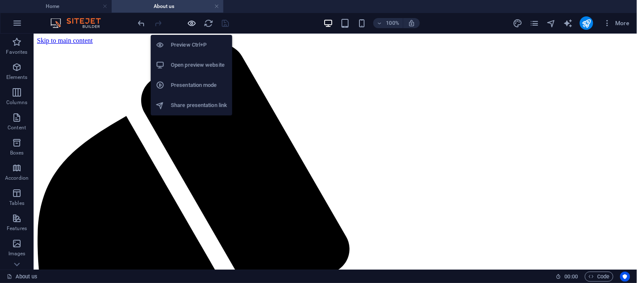
click at [192, 22] on icon "button" at bounding box center [192, 23] width 10 height 10
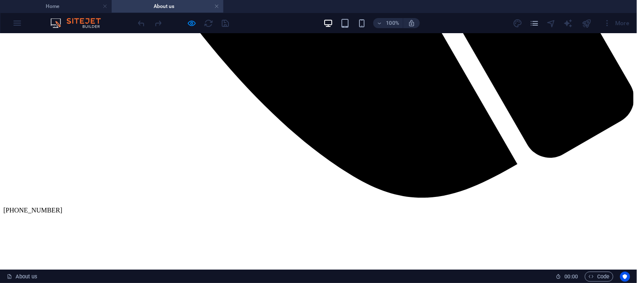
scroll to position [543, 0]
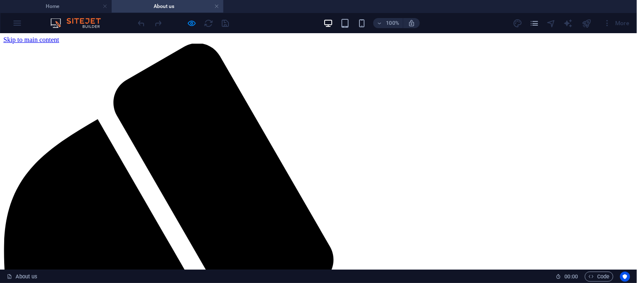
scroll to position [0, 0]
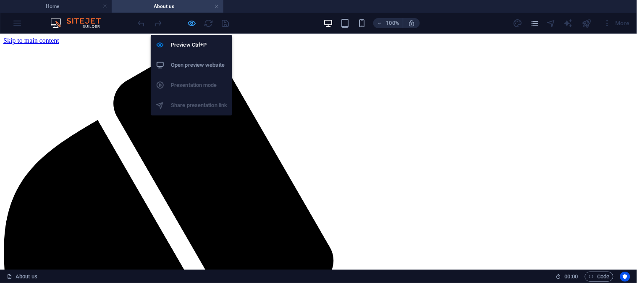
click at [193, 23] on icon "button" at bounding box center [192, 23] width 10 height 10
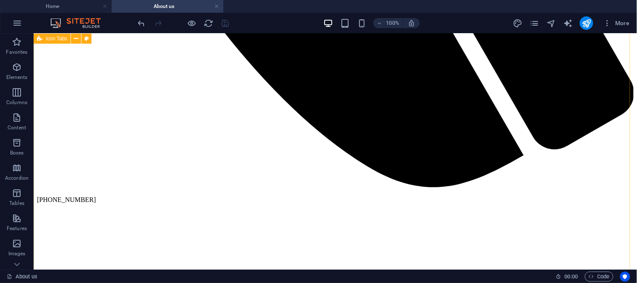
scroll to position [613, 0]
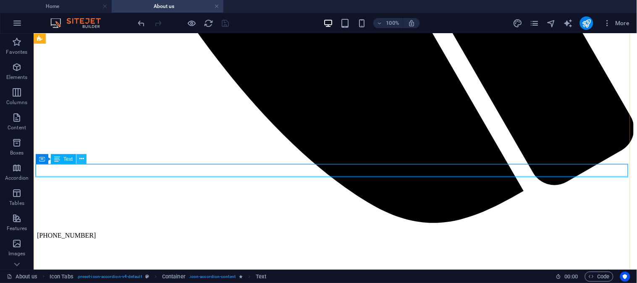
click at [81, 159] on icon at bounding box center [81, 158] width 5 height 9
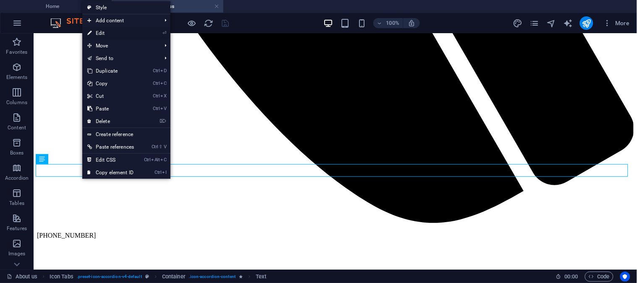
click at [100, 30] on link "⏎ Edit" at bounding box center [110, 33] width 57 height 13
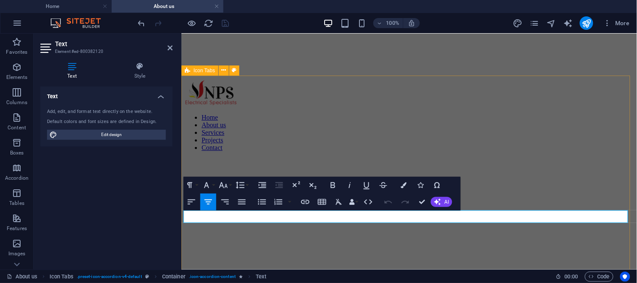
scroll to position [597, 0]
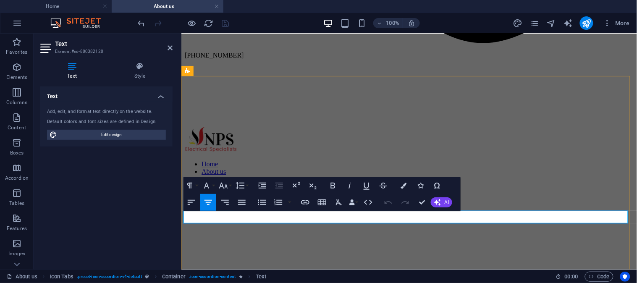
drag, startPoint x: 256, startPoint y: 216, endPoint x: 554, endPoint y: 215, distance: 297.6
click at [567, 22] on icon "text_generator" at bounding box center [568, 23] width 10 height 10
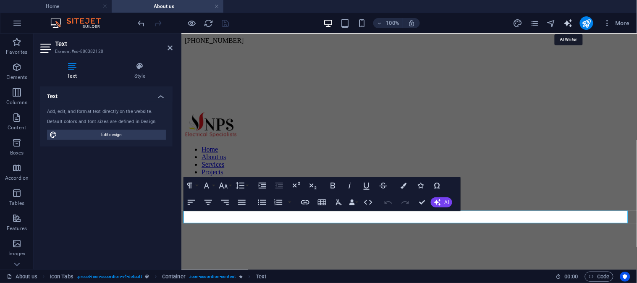
select select "English"
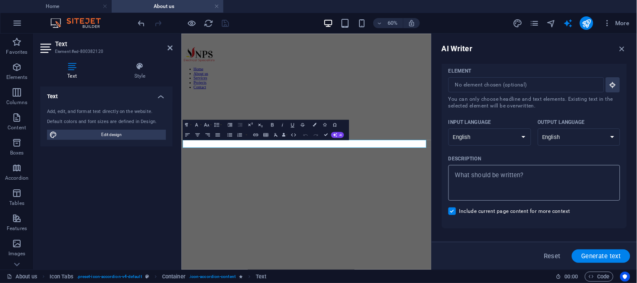
scroll to position [0, 0]
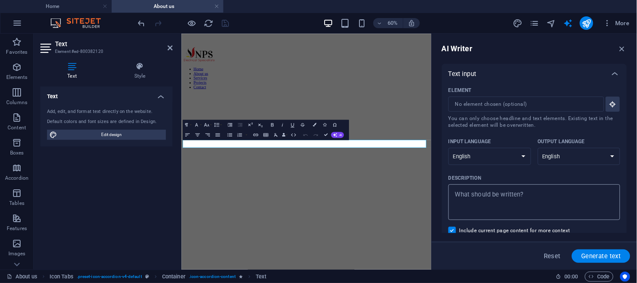
type textarea "x"
click at [501, 194] on textarea "Description x ​" at bounding box center [533, 201] width 163 height 27
paste textarea "[DOMAIN_NAME] [PERSON_NAME][GEOGRAPHIC_DATA] [STREET_ADDRESS] Lae 411"
type textarea "[DOMAIN_NAME] [PERSON_NAME][GEOGRAPHIC_DATA] [STREET_ADDRESS] Lae 411"
type textarea "x"
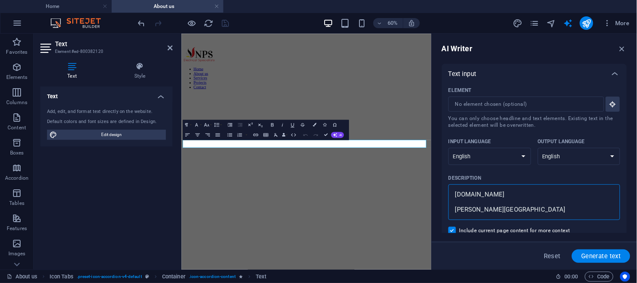
scroll to position [27, 0]
drag, startPoint x: 481, startPoint y: 212, endPoint x: 493, endPoint y: 215, distance: 12.1
click at [493, 215] on textarea "[DOMAIN_NAME] [PERSON_NAME][GEOGRAPHIC_DATA] [STREET_ADDRESS] Lae 411" at bounding box center [533, 201] width 163 height 27
click at [493, 212] on textarea "[DOMAIN_NAME] [PERSON_NAME][GEOGRAPHIC_DATA] [STREET_ADDRESS] Lae 411" at bounding box center [533, 201] width 163 height 27
type textarea "[DOMAIN_NAME] [PERSON_NAME][GEOGRAPHIC_DATA] [STREET_ADDRESS] Lae 41"
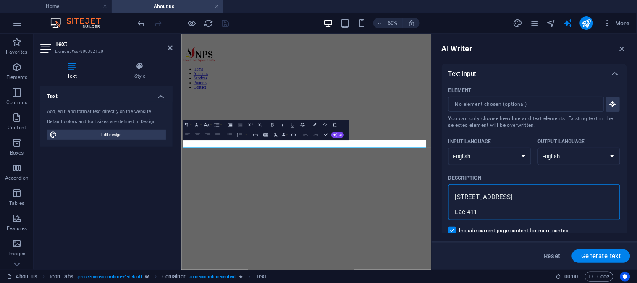
type textarea "x"
type textarea "[DOMAIN_NAME] [PERSON_NAME][GEOGRAPHIC_DATA] [STREET_ADDRESS] Lae 4"
type textarea "x"
type textarea "[DOMAIN_NAME] [PERSON_NAME][GEOGRAPHIC_DATA] [STREET_ADDRESS] Lae"
type textarea "x"
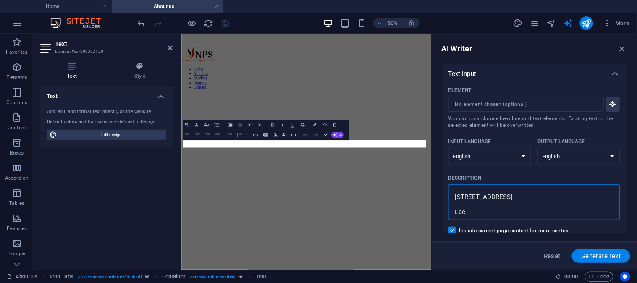
type textarea "[DOMAIN_NAME] [PERSON_NAME][GEOGRAPHIC_DATA] [STREET_ADDRESS] Lae"
type textarea "x"
type textarea "[DOMAIN_NAME] [PERSON_NAME][GEOGRAPHIC_DATA] [STREET_ADDRESS] La"
type textarea "x"
type textarea "[DOMAIN_NAME] [PERSON_NAME][GEOGRAPHIC_DATA] [STREET_ADDRESS] L"
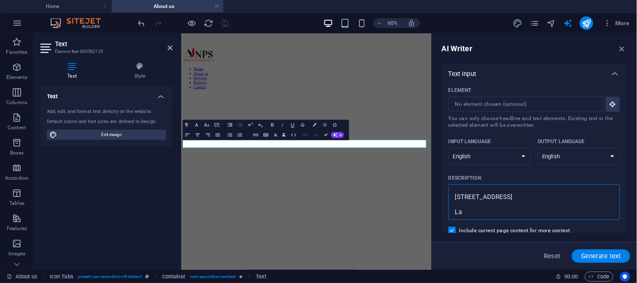
type textarea "x"
type textarea "[DOMAIN_NAME] [PERSON_NAME][GEOGRAPHIC_DATA] [STREET_ADDRESS]"
type textarea "x"
type textarea "[DOMAIN_NAME] [PERSON_NAME][GEOGRAPHIC_DATA] [STREET_ADDRESS]"
type textarea "x"
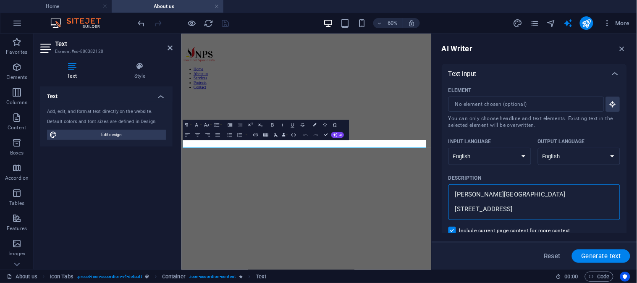
type textarea "[DOMAIN_NAME] [PERSON_NAME][GEOGRAPHIC_DATA] [STREET_ADDRESS]"
type textarea "x"
type textarea "[DOMAIN_NAME] [PERSON_NAME][GEOGRAPHIC_DATA] [STREET_ADDRESS]"
type textarea "x"
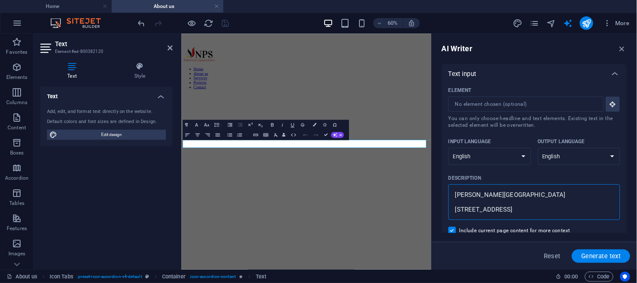
type textarea "[DOMAIN_NAME] [PERSON_NAME][GEOGRAPHIC_DATA] [GEOGRAPHIC_DATA], Shed"
type textarea "x"
type textarea "[DOMAIN_NAME] [PERSON_NAME][GEOGRAPHIC_DATA] [GEOGRAPHIC_DATA], Shed"
type textarea "x"
type textarea "[DOMAIN_NAME] [PERSON_NAME][GEOGRAPHIC_DATA] [GEOGRAPHIC_DATA], She"
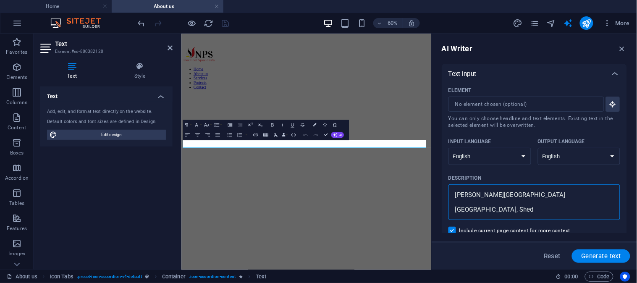
type textarea "x"
type textarea "[DOMAIN_NAME] [PERSON_NAME][GEOGRAPHIC_DATA] [GEOGRAPHIC_DATA], Sh"
type textarea "x"
type textarea "[DOMAIN_NAME] [PERSON_NAME][GEOGRAPHIC_DATA] [GEOGRAPHIC_DATA], S"
type textarea "x"
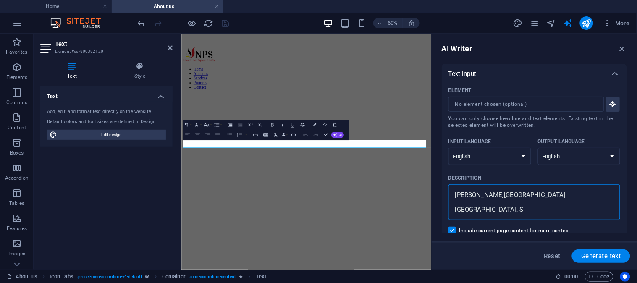
type textarea "[DOMAIN_NAME] [PERSON_NAME][GEOGRAPHIC_DATA] [GEOGRAPHIC_DATA],"
type textarea "x"
type textarea "[DOMAIN_NAME] [PERSON_NAME][GEOGRAPHIC_DATA] [GEOGRAPHIC_DATA],"
type textarea "x"
type textarea "[DOMAIN_NAME] [PERSON_NAME][GEOGRAPHIC_DATA] [GEOGRAPHIC_DATA]"
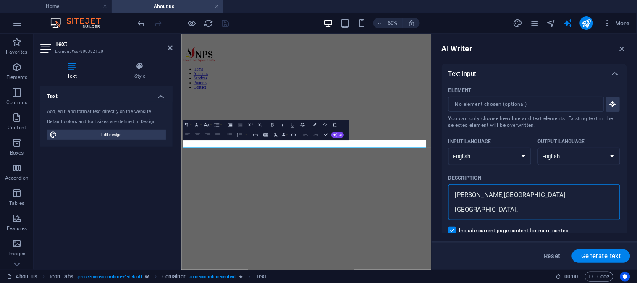
type textarea "x"
type textarea "[DOMAIN_NAME] [PERSON_NAME][GEOGRAPHIC_DATA] Pagini Comple"
type textarea "x"
type textarea "[DOMAIN_NAME] [PERSON_NAME][GEOGRAPHIC_DATA] Pagini Compl"
type textarea "x"
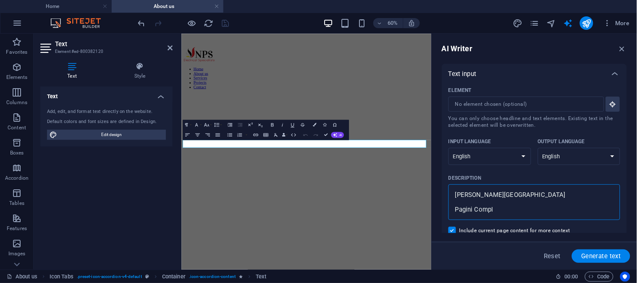
type textarea "[DOMAIN_NAME] [PERSON_NAME][GEOGRAPHIC_DATA] Pagini Comp"
type textarea "x"
type textarea "[DOMAIN_NAME] [PERSON_NAME][GEOGRAPHIC_DATA] Pagini Com"
type textarea "x"
type textarea "[DOMAIN_NAME] [PERSON_NAME][GEOGRAPHIC_DATA] Pagini Co"
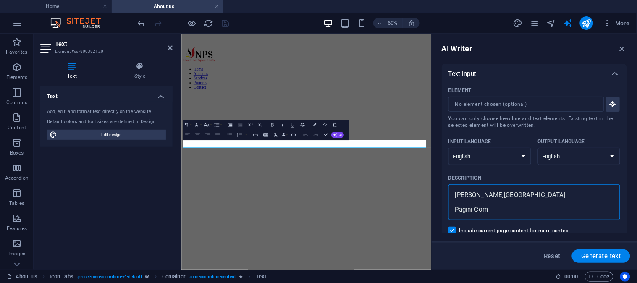
type textarea "x"
type textarea "[DOMAIN_NAME] [PERSON_NAME][GEOGRAPHIC_DATA] Pagini C"
type textarea "x"
type textarea "[DOMAIN_NAME] [PERSON_NAME][GEOGRAPHIC_DATA] Pagini"
type textarea "x"
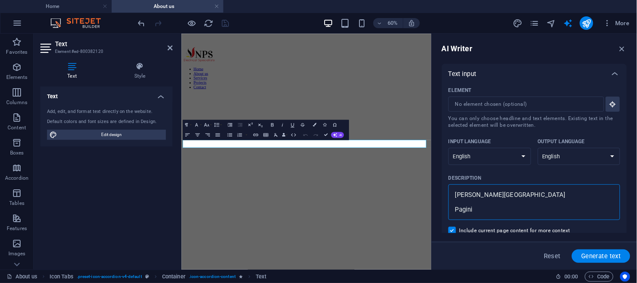
type textarea "[DOMAIN_NAME] [PERSON_NAME][GEOGRAPHIC_DATA] Pagini"
type textarea "x"
type textarea "[DOMAIN_NAME] [PERSON_NAME][GEOGRAPHIC_DATA] Pagin"
type textarea "x"
type textarea "[DOMAIN_NAME] [PERSON_NAME][GEOGRAPHIC_DATA] Pagi"
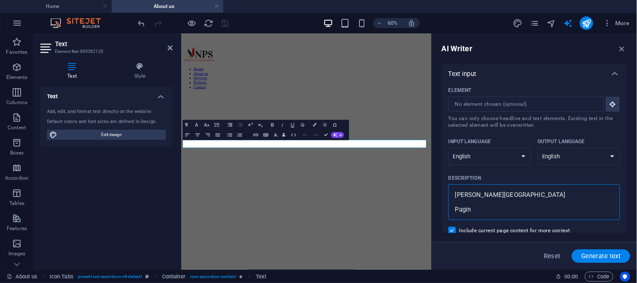
type textarea "x"
type textarea "[DOMAIN_NAME] [PERSON_NAME][GEOGRAPHIC_DATA] Pag"
type textarea "x"
type textarea "[DOMAIN_NAME] [PERSON_NAME][GEOGRAPHIC_DATA] Pa"
type textarea "x"
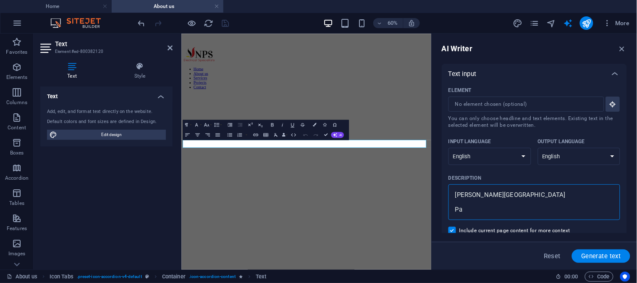
type textarea "[DOMAIN_NAME] [PERSON_NAME][GEOGRAPHIC_DATA] P"
type textarea "x"
type textarea "[DOMAIN_NAME] [PERSON_NAME][GEOGRAPHIC_DATA]"
type textarea "x"
type textarea "[DOMAIN_NAME] [PERSON_NAME][GEOGRAPHIC_DATA]"
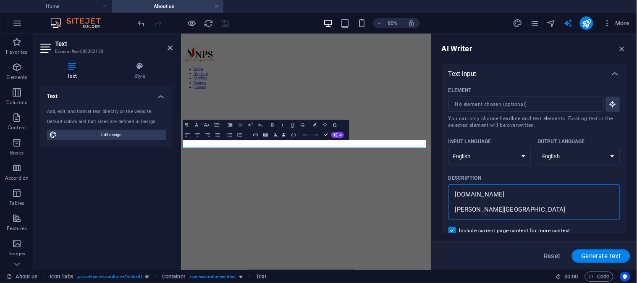
type textarea "x"
type textarea "[DOMAIN_NAME] [PERSON_NAME][GEOGRAPHIC_DATA]"
type textarea "x"
type textarea "[DOMAIN_NAME] [PERSON_NAME][GEOGRAPHIC_DATA]"
type textarea "x"
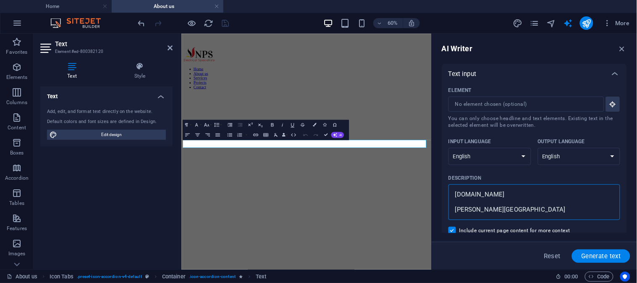
type textarea "[DOMAIN_NAME] [PERSON_NAME][GEOGRAPHIC_DATA]"
type textarea "x"
type textarea "[DOMAIN_NAME] [PERSON_NAME][GEOGRAPHIC_DATA]"
type textarea "x"
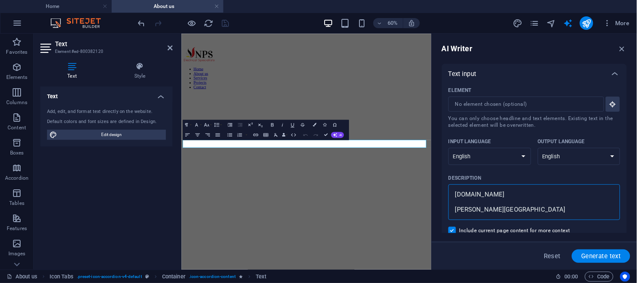
type textarea "[DOMAIN_NAME] [PERSON_NAME][GEOGRAPHIC_DATA]"
type textarea "x"
type textarea "[DOMAIN_NAME] [PERSON_NAME] S"
type textarea "x"
type textarea "[DOMAIN_NAME] [GEOGRAPHIC_DATA]"
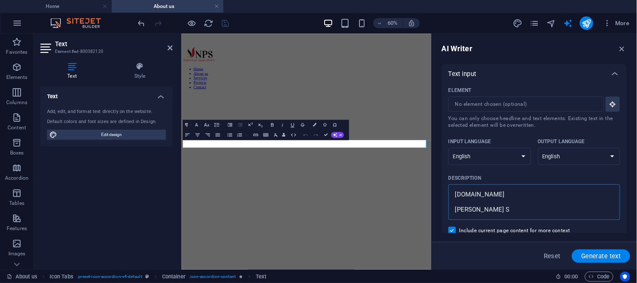
type textarea "x"
type textarea "[DOMAIN_NAME] [GEOGRAPHIC_DATA]"
type textarea "x"
type textarea "[DOMAIN_NAME] [GEOGRAPHIC_DATA]"
type textarea "x"
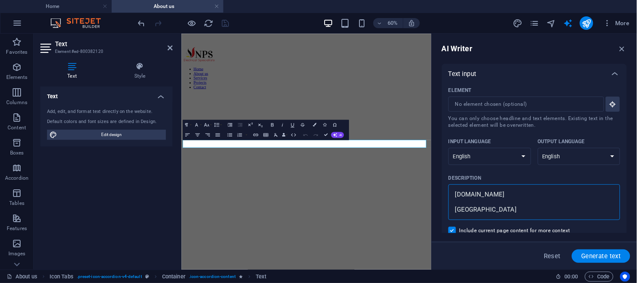
type textarea "[DOMAIN_NAME] [GEOGRAPHIC_DATA]"
type textarea "x"
type textarea "[DOMAIN_NAME] [GEOGRAPHIC_DATA]"
type textarea "x"
type textarea "[DOMAIN_NAME] Mon"
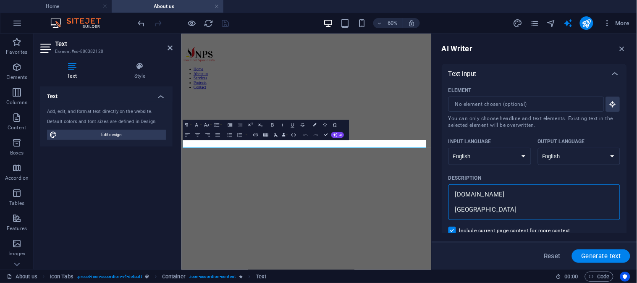
type textarea "x"
type textarea "[DOMAIN_NAME] Mo"
type textarea "x"
type textarea "[DOMAIN_NAME] M"
type textarea "x"
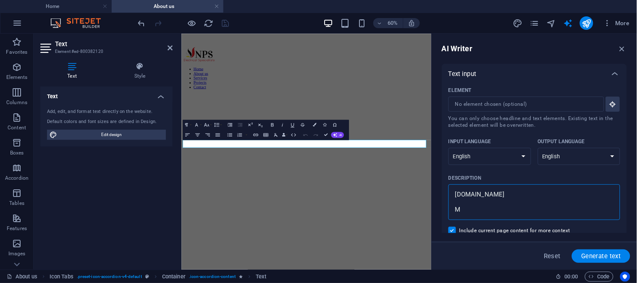
type textarea "[DOMAIN_NAME]"
type textarea "x"
type textarea "[DOMAIN_NAME]"
type textarea "x"
type textarea "[DOMAIN_NAME]"
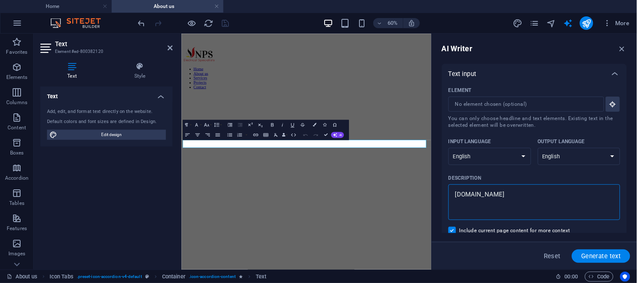
type textarea "x"
type textarea "[DOMAIN_NAME]"
type textarea "x"
type textarea "npspng.c"
type textarea "x"
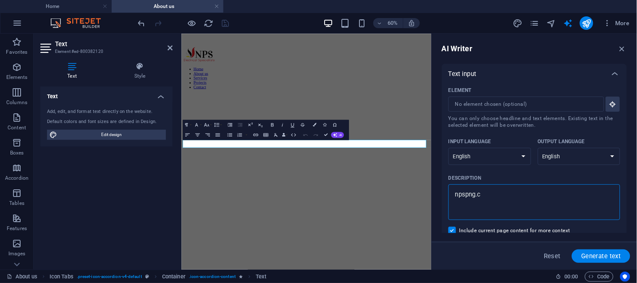
type textarea "npspng."
type textarea "x"
type textarea "npspng"
type textarea "x"
type textarea "npspn"
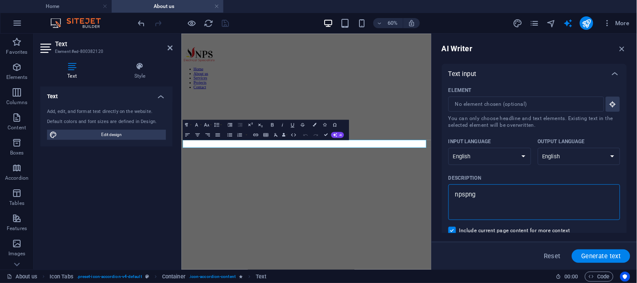
type textarea "x"
type textarea "npsp"
type textarea "x"
type textarea "nps"
type textarea "x"
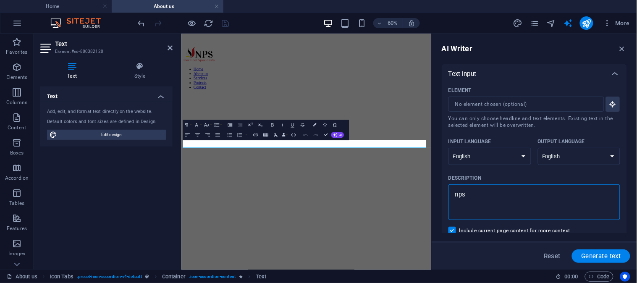
type textarea "np"
type textarea "x"
type textarea "n"
type textarea "x"
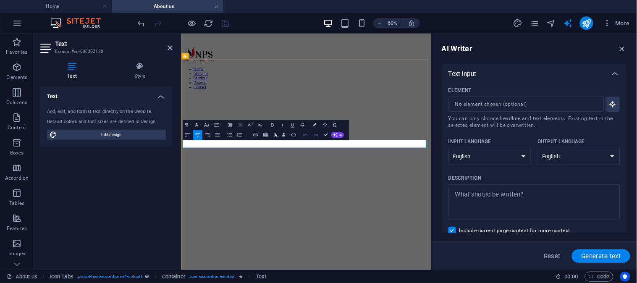
drag, startPoint x: 531, startPoint y: 216, endPoint x: 228, endPoint y: 212, distance: 302.2
copy span "We provide our clients with complete Domestic/ Industrial electrical solutions"
type textarea "x"
click at [460, 198] on textarea "Description x ​" at bounding box center [533, 201] width 163 height 27
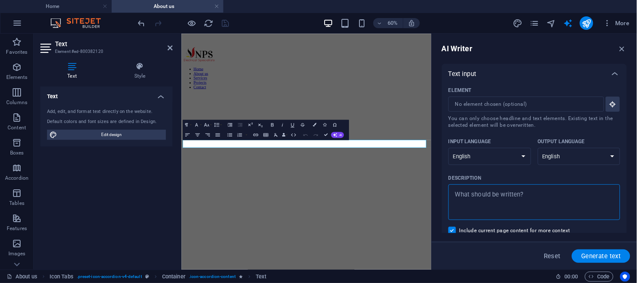
type textarea "We provide our clients with complete Domestic/ Industrial electrical solutions"
type textarea "x"
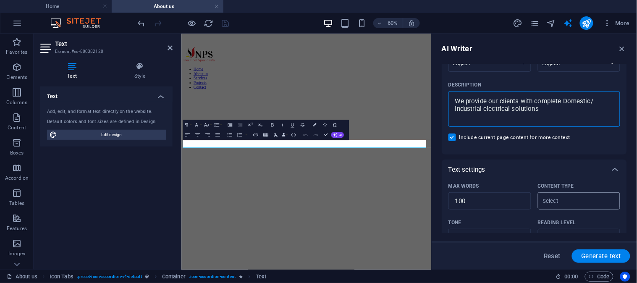
scroll to position [140, 0]
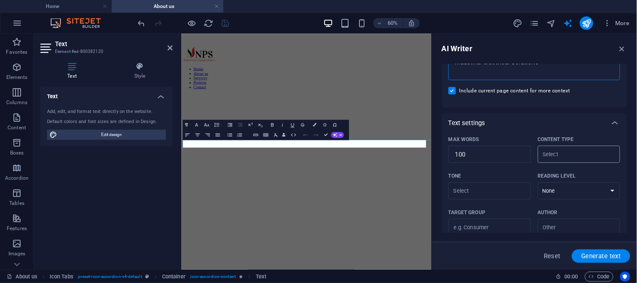
type textarea "We provide our clients with complete Domestic/ Industrial electrical solutions"
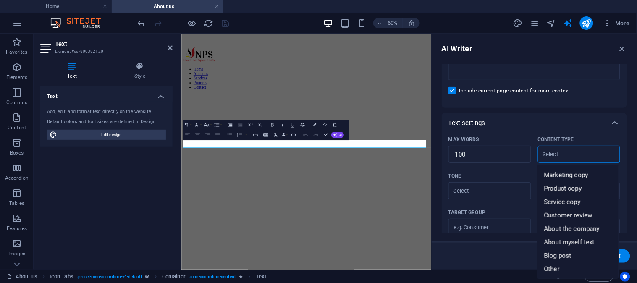
click at [562, 154] on input "Content type ​" at bounding box center [572, 154] width 64 height 12
click at [574, 131] on div "Text settings" at bounding box center [534, 123] width 185 height 20
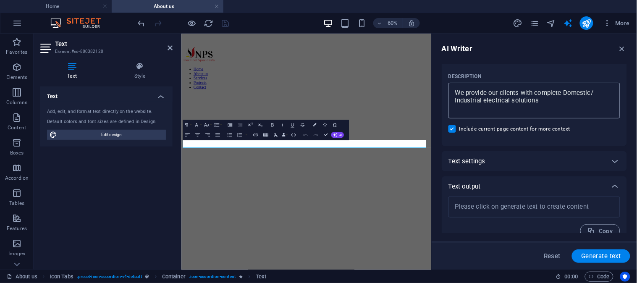
scroll to position [112, 0]
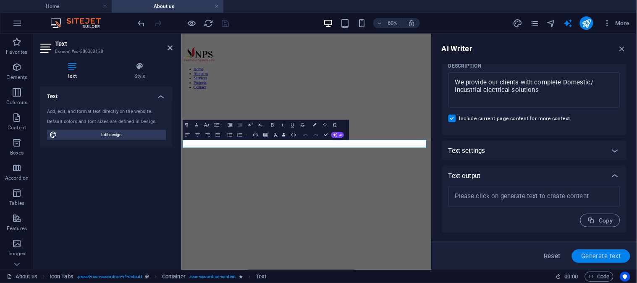
click at [604, 258] on span "Generate text" at bounding box center [601, 256] width 40 height 7
type textarea "x"
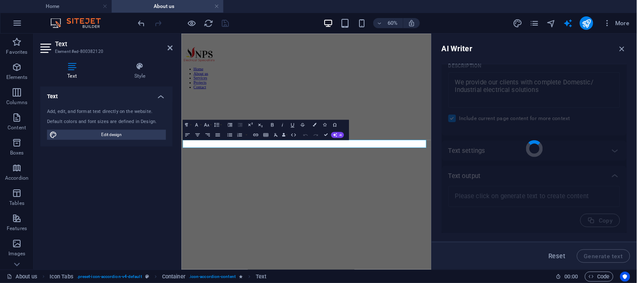
type textarea "x"
type textarea "At Niugini Power Systems Ltd, we are dedicated to delivering comprehensive elec…"
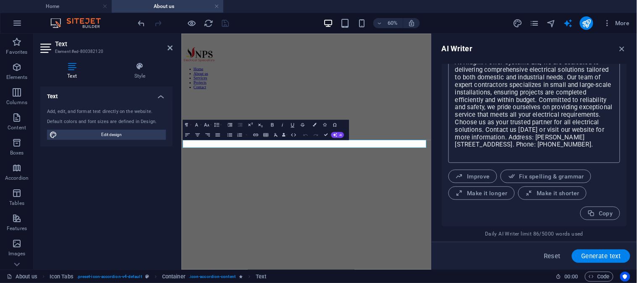
scroll to position [199, 0]
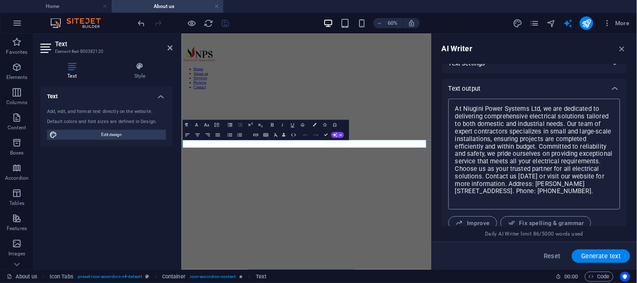
type textarea "x"
click at [507, 133] on textarea "At Niugini Power Systems Ltd, we are dedicated to delivering comprehensive elec…" at bounding box center [533, 154] width 163 height 102
type textarea "At Niugini Power Systems Ltd, we are dedicated to delivering comprehensive elec…"
click at [493, 199] on textarea "At Niugini Power Systems Ltd, we are dedicated to delivering comprehensive elec…" at bounding box center [533, 154] width 163 height 102
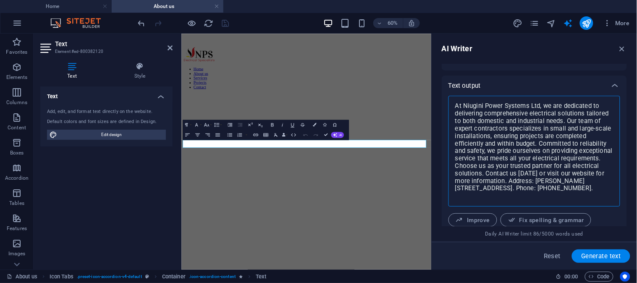
scroll to position [246, 0]
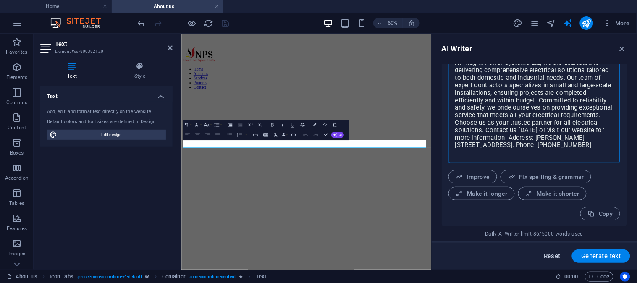
type textarea "x"
click at [552, 254] on span "Reset" at bounding box center [552, 256] width 17 height 7
type textarea "x"
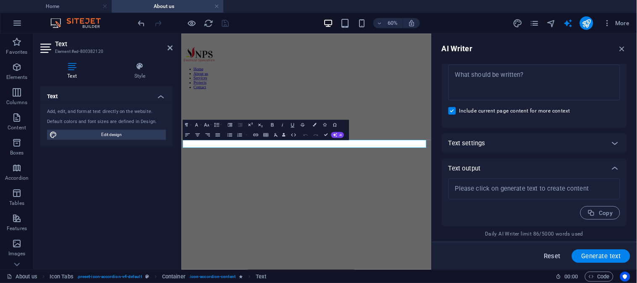
scroll to position [119, 0]
click at [622, 47] on icon "button" at bounding box center [621, 48] width 9 height 9
